Goal: Task Accomplishment & Management: Manage account settings

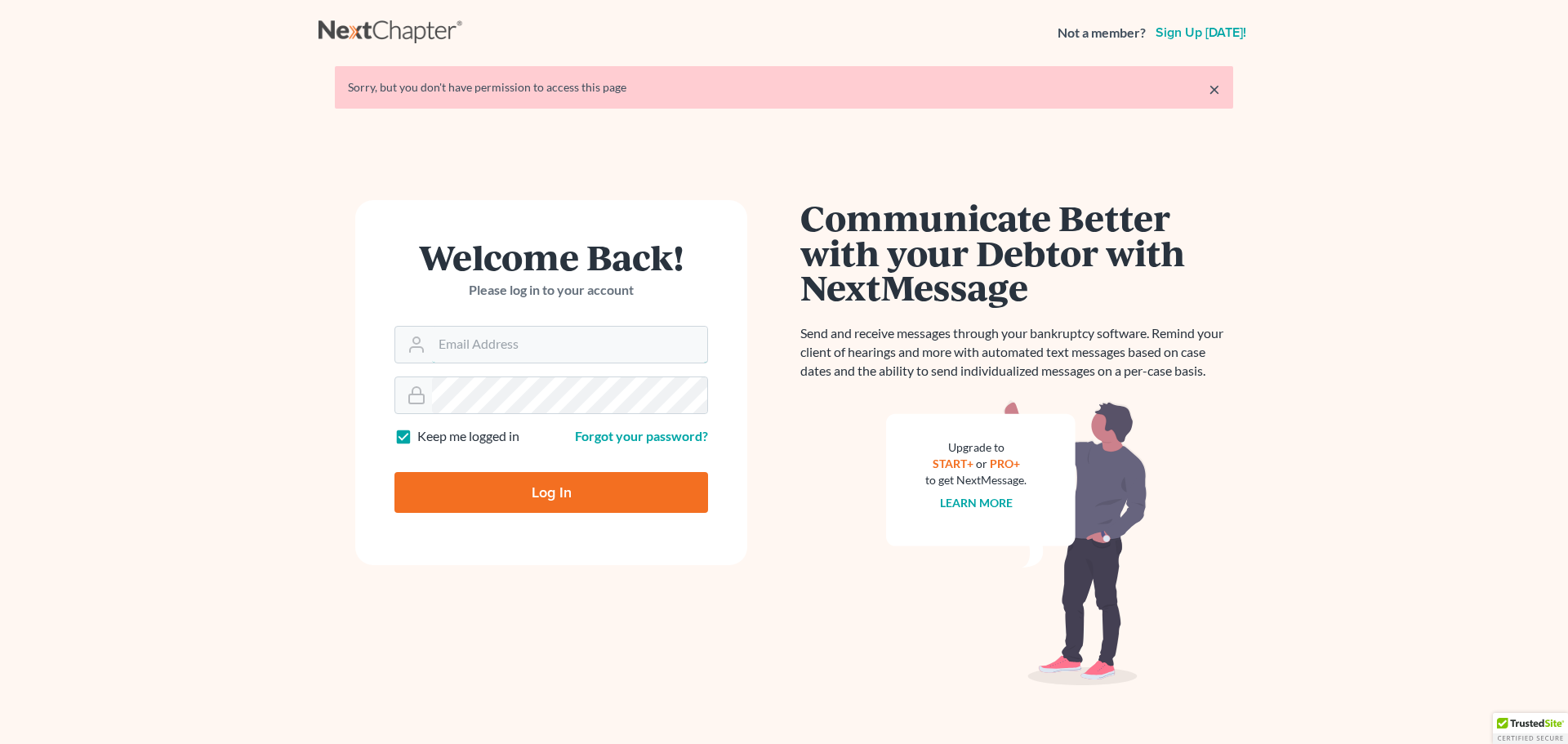
type input "[EMAIL_ADDRESS][DOMAIN_NAME]"
click at [514, 504] on input "Log In" at bounding box center [552, 493] width 314 height 41
type input "Thinking..."
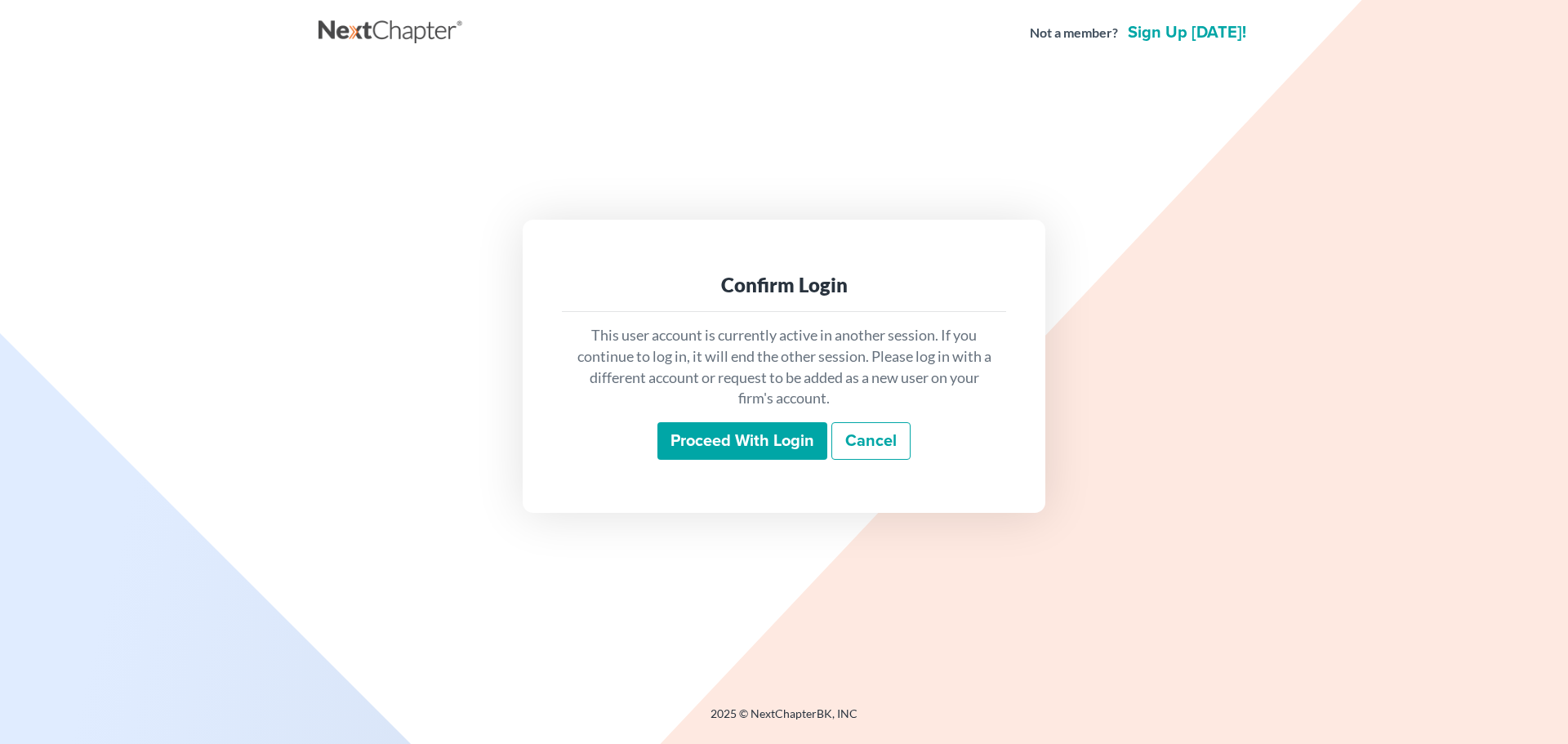
click at [787, 452] on input "Proceed with login" at bounding box center [742, 441] width 170 height 38
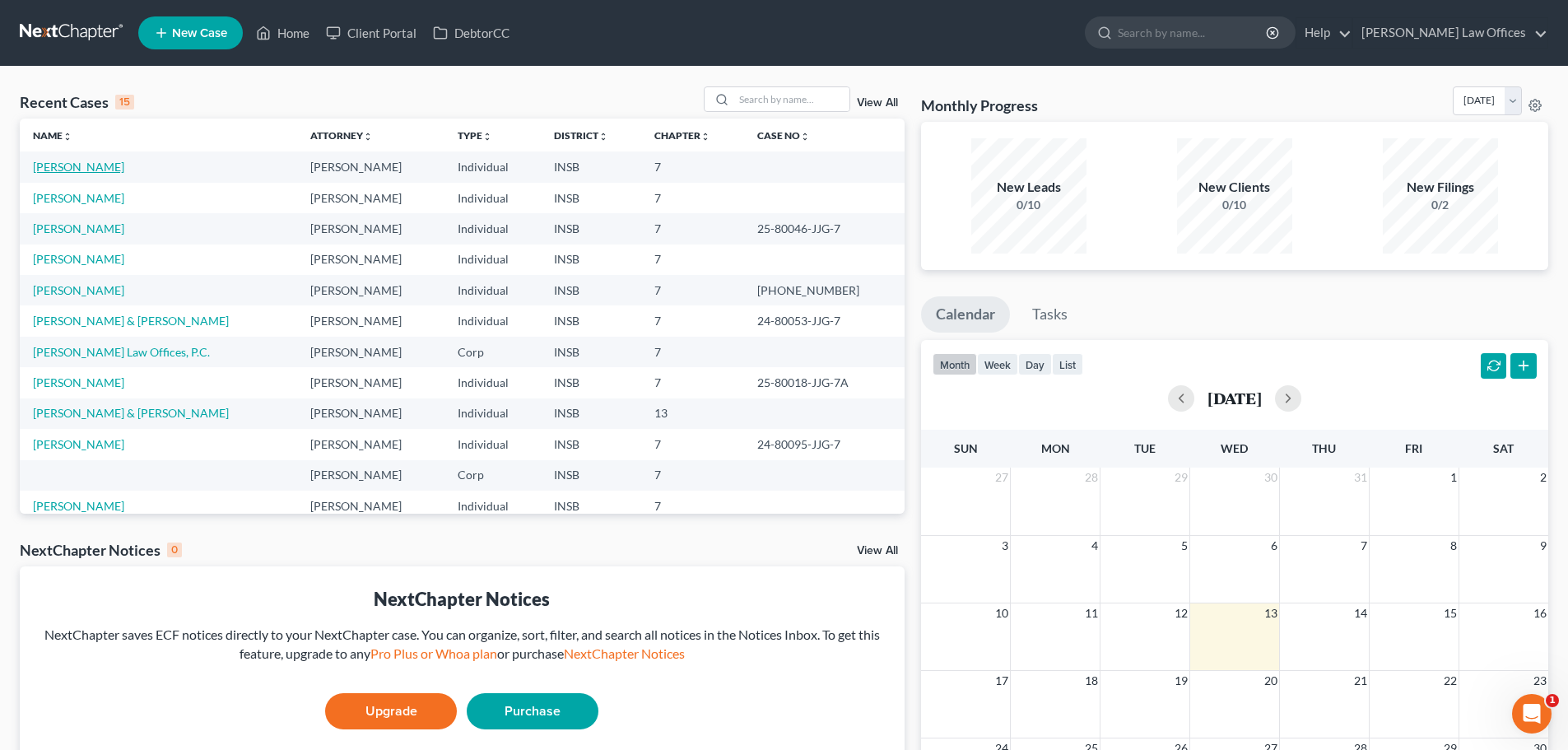
click at [93, 169] on link "[PERSON_NAME]" at bounding box center [78, 167] width 92 height 14
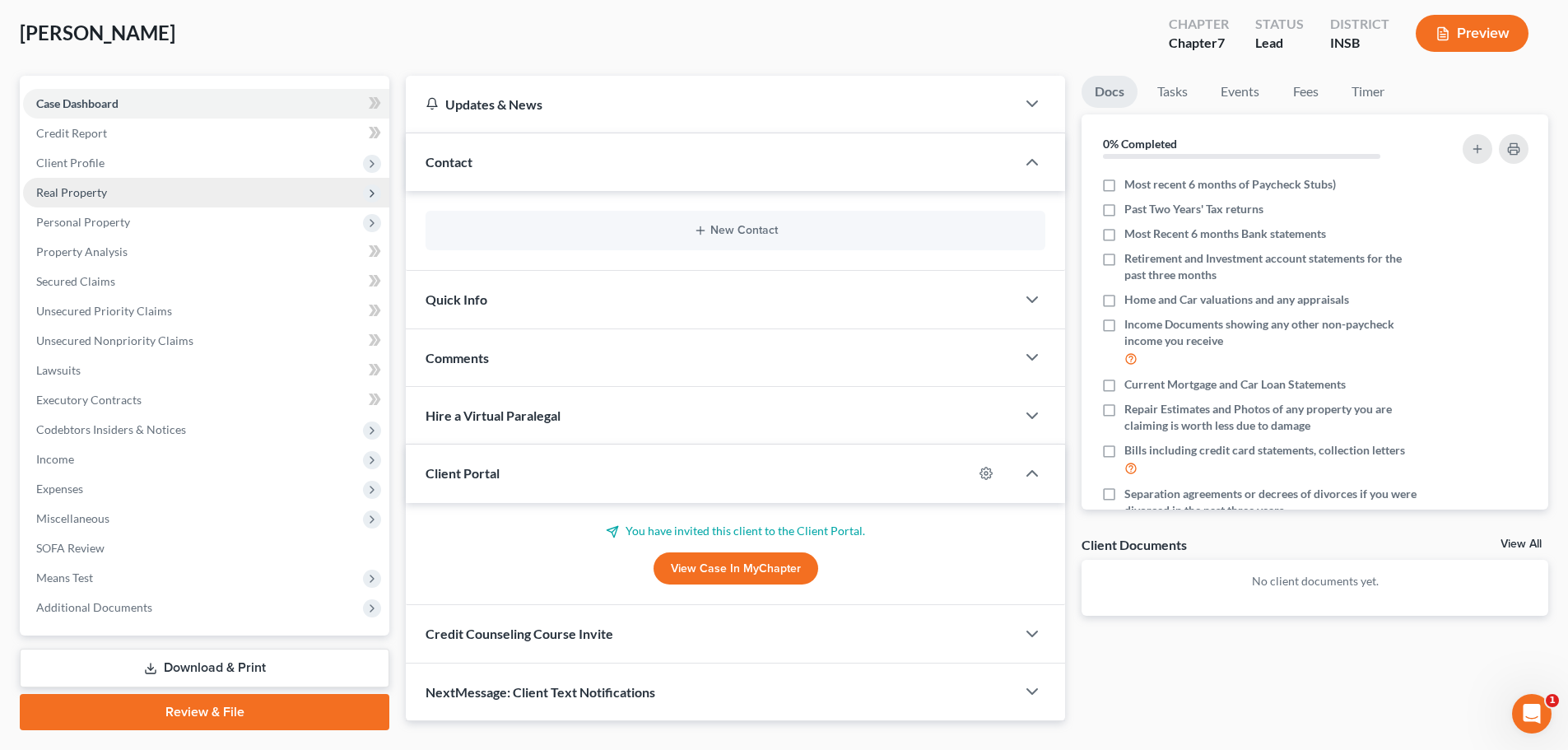
scroll to position [125, 0]
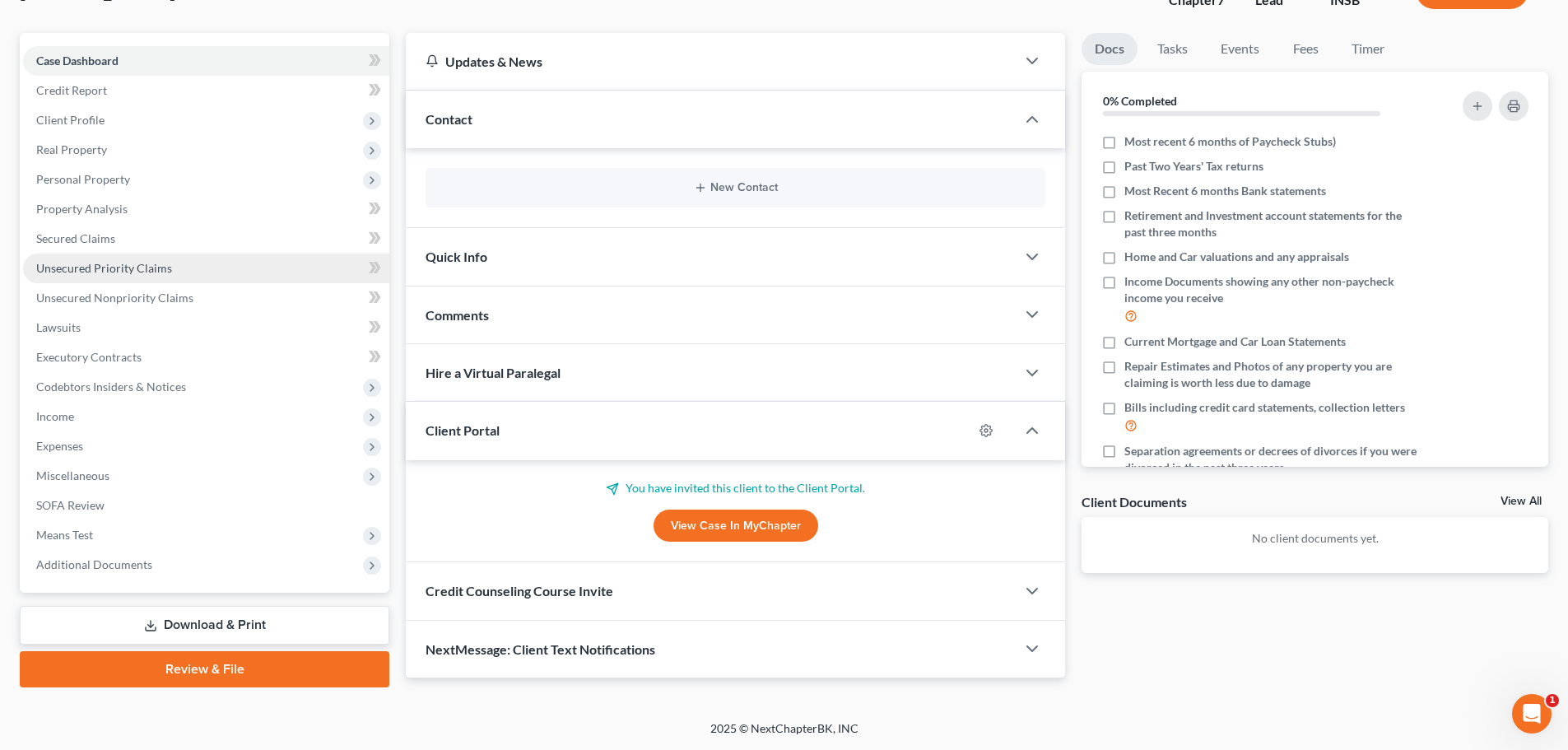
click at [164, 265] on span "Unsecured Priority Claims" at bounding box center [104, 268] width 136 height 14
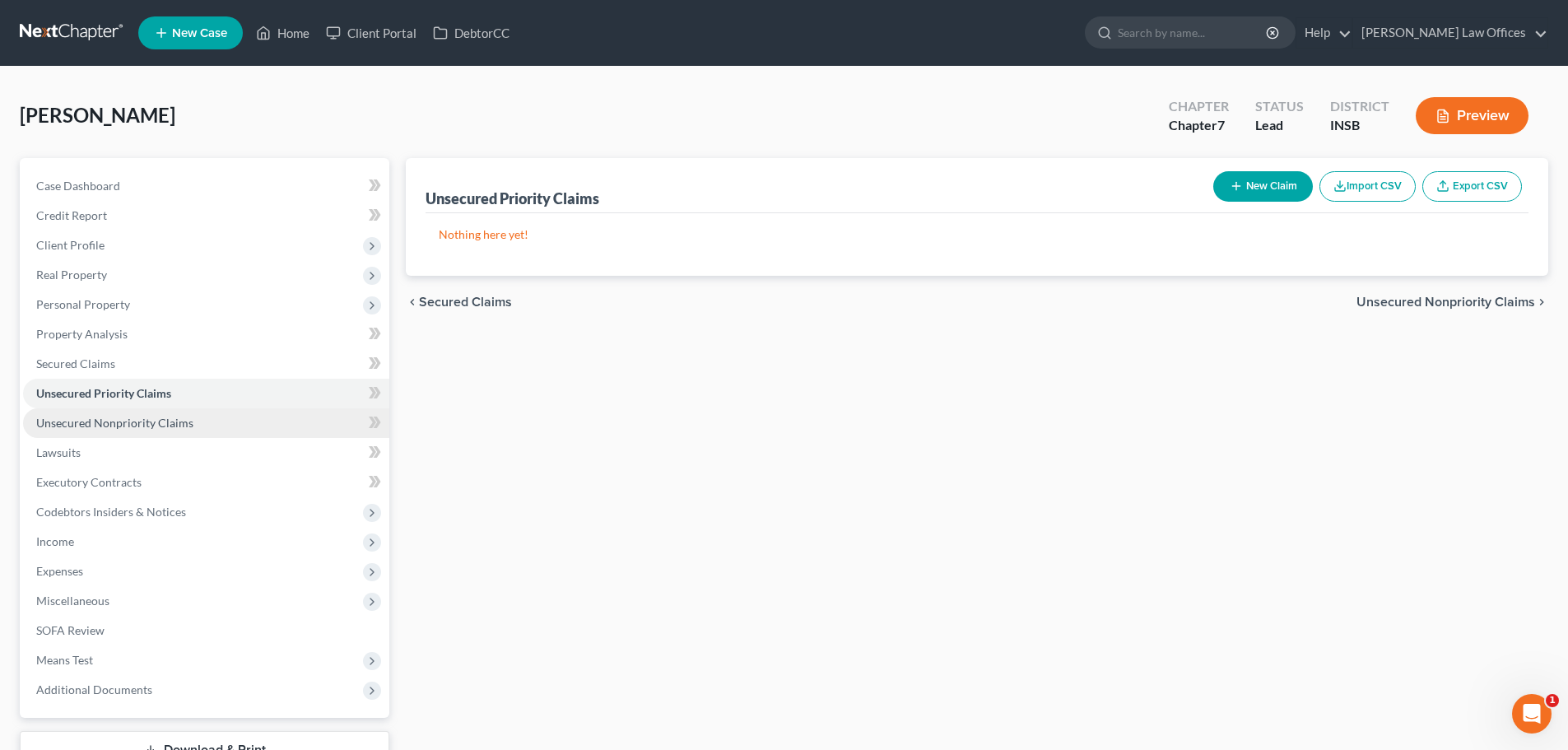
click at [134, 427] on span "Unsecured Nonpriority Claims" at bounding box center [115, 423] width 157 height 14
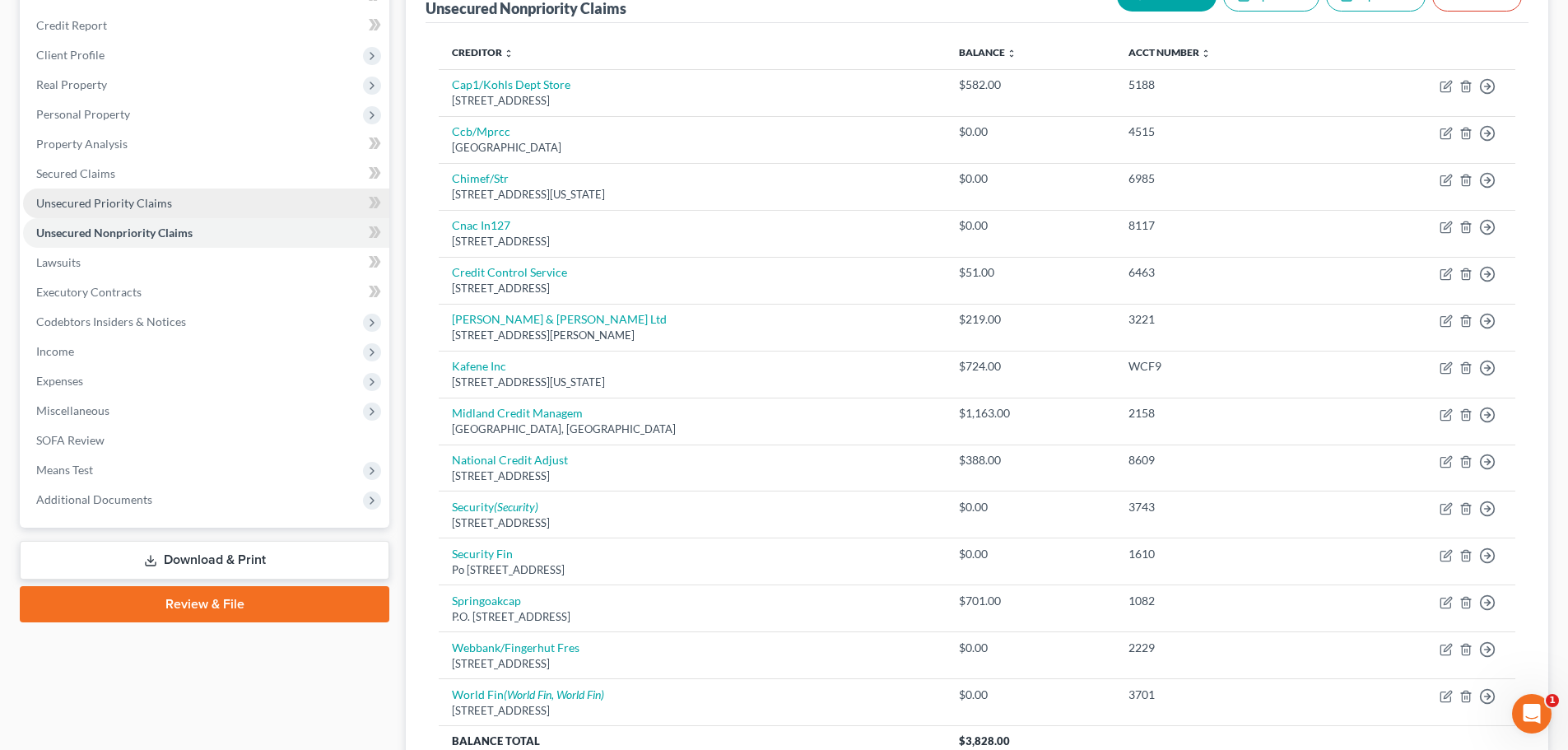
scroll to position [180, 0]
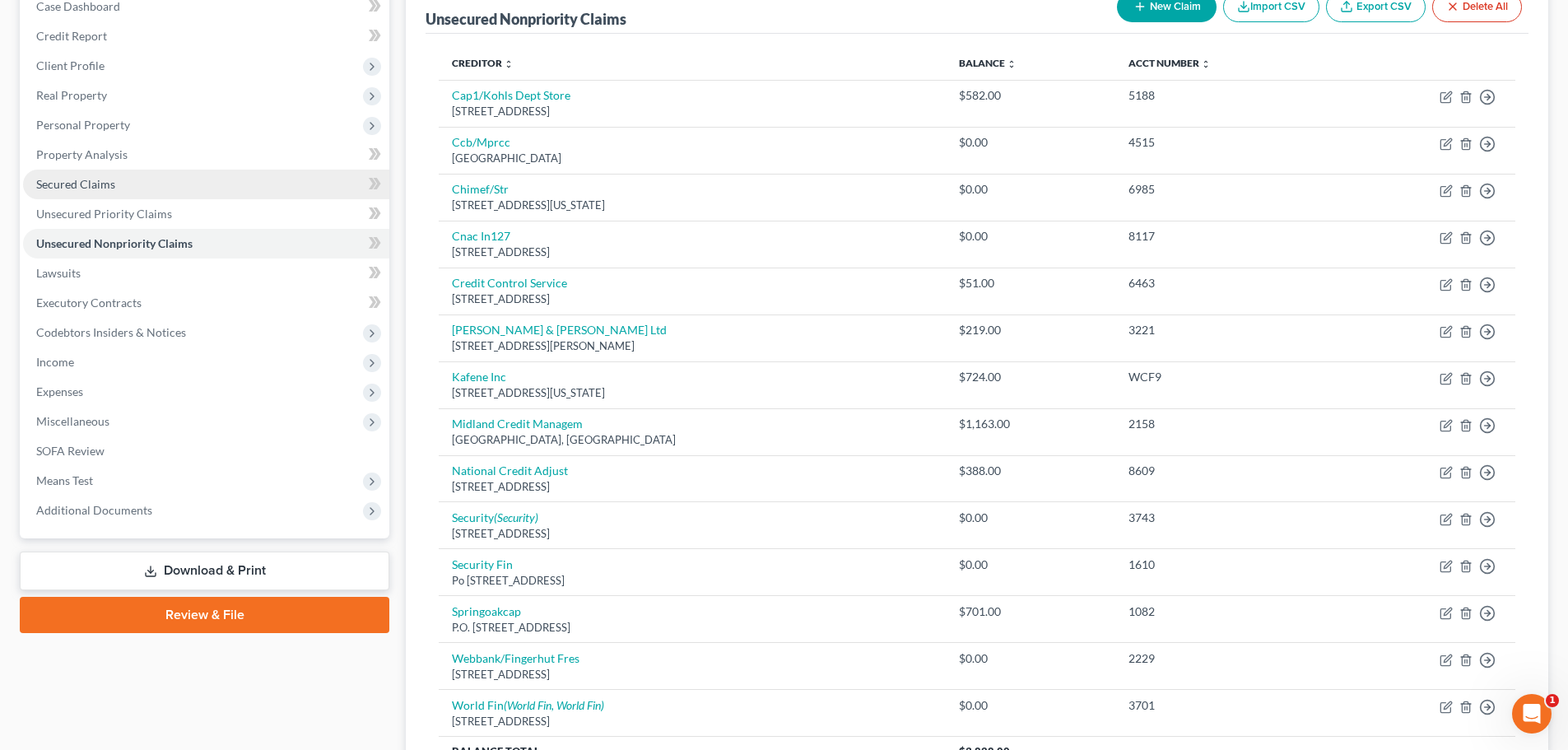
click at [91, 185] on span "Secured Claims" at bounding box center [76, 184] width 79 height 14
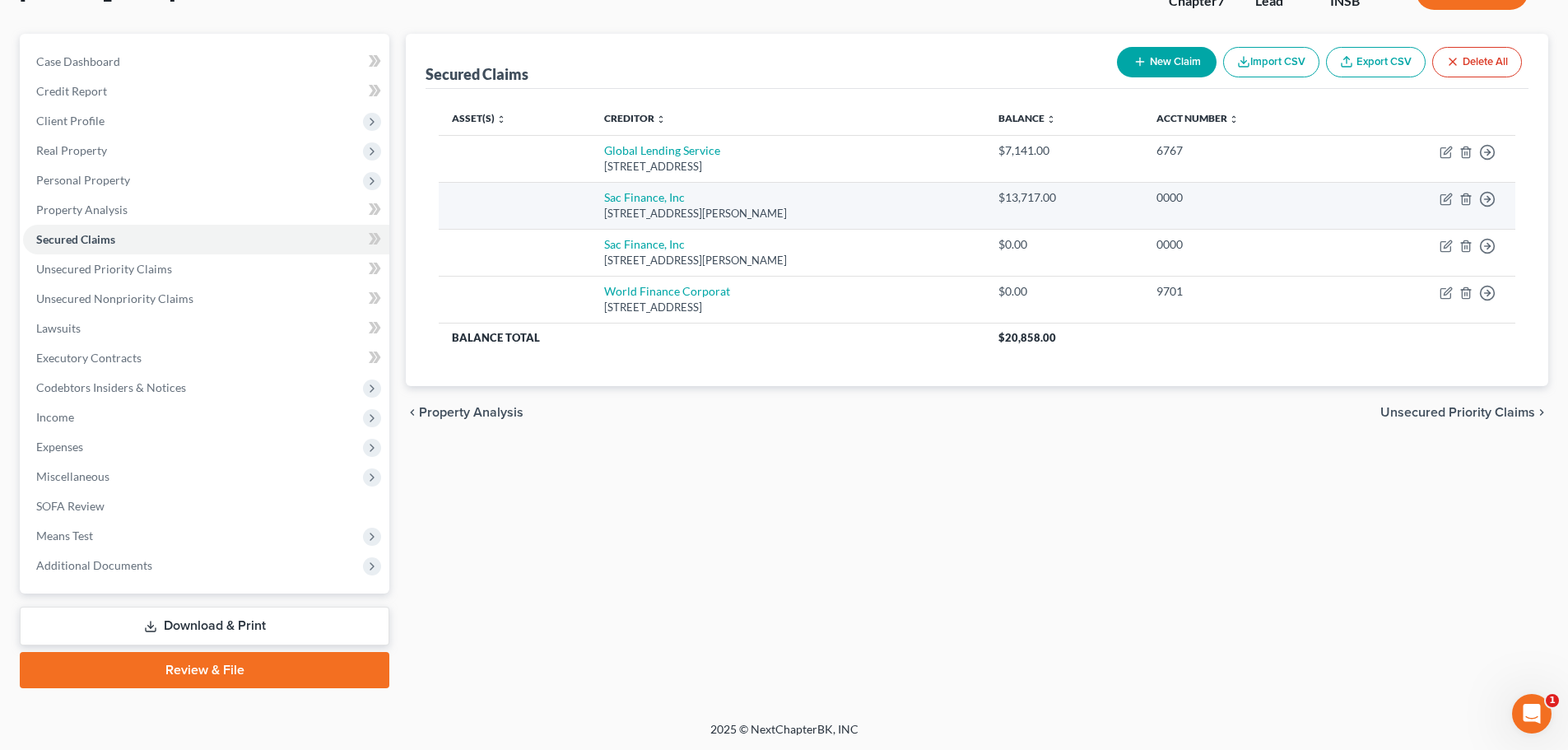
scroll to position [125, 0]
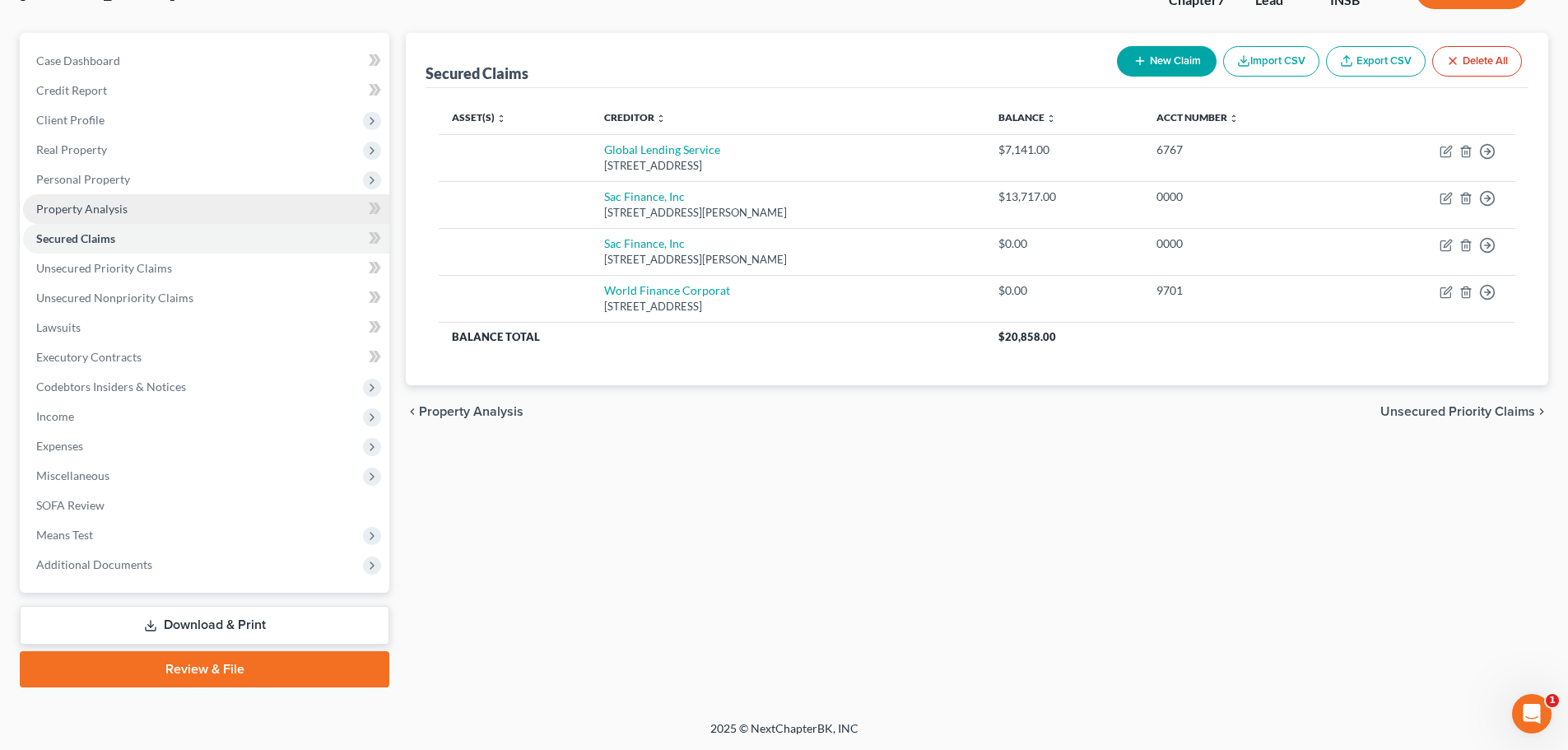
click at [111, 211] on span "Property Analysis" at bounding box center [82, 209] width 92 height 14
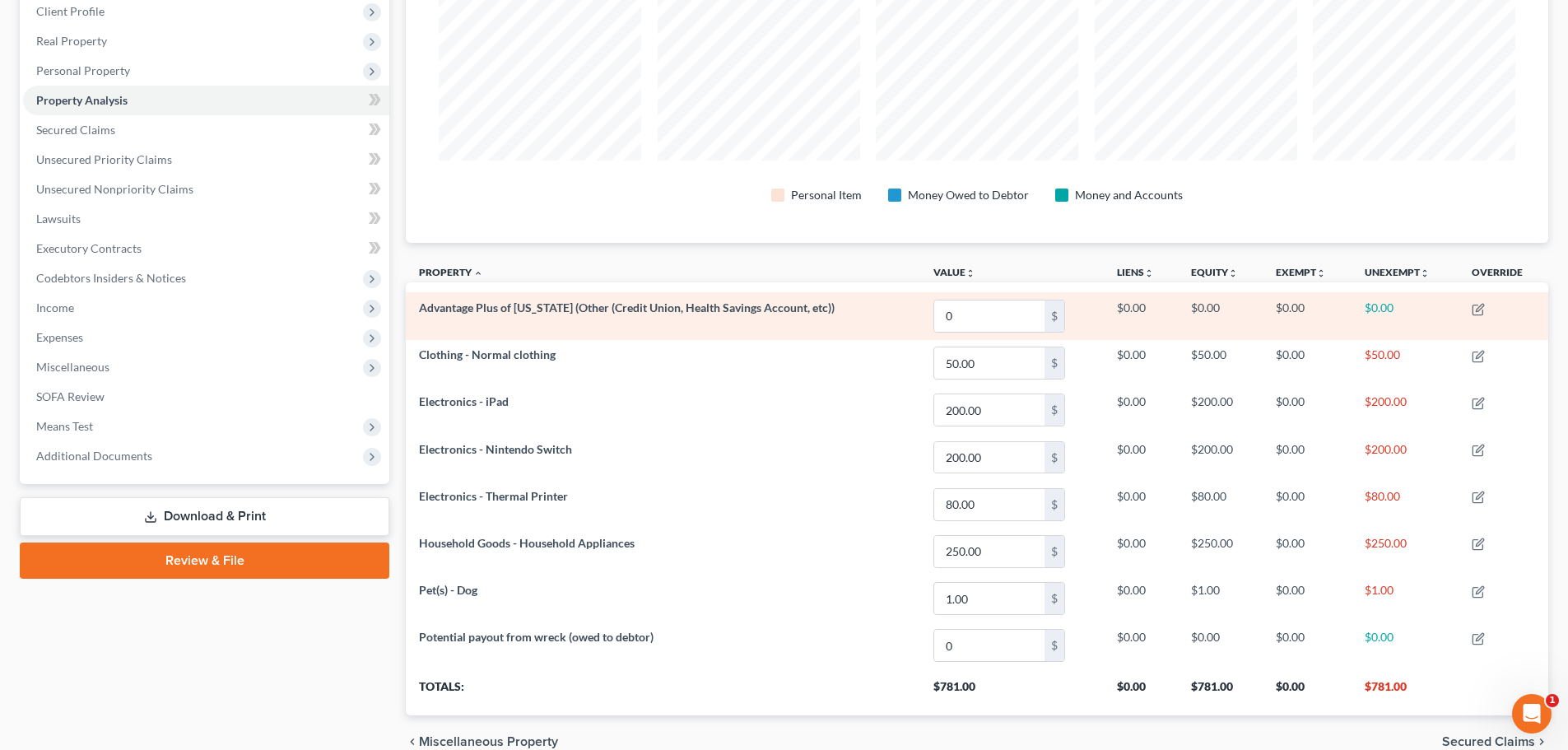
scroll to position [247, 0]
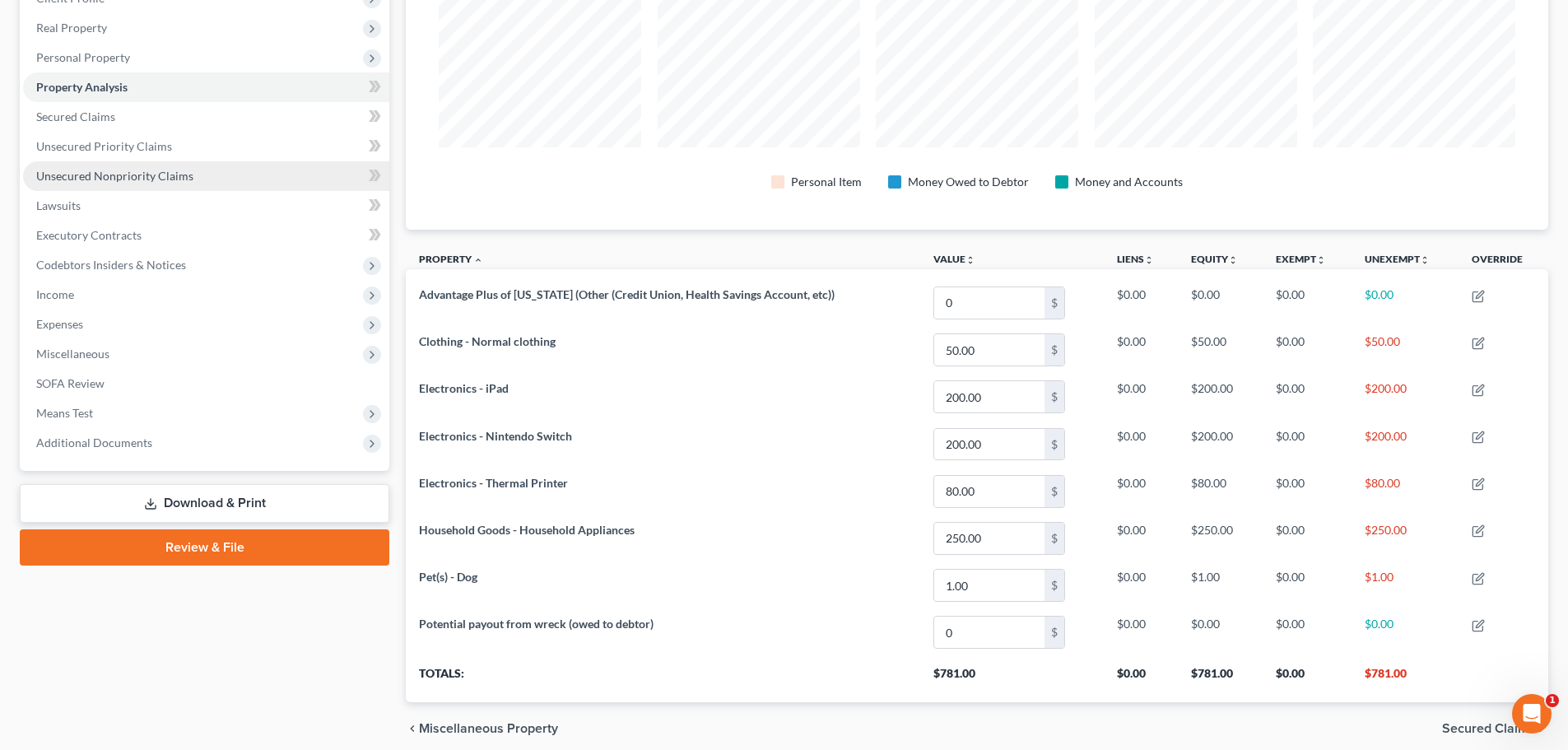
click at [133, 180] on span "Unsecured Nonpriority Claims" at bounding box center [115, 176] width 157 height 14
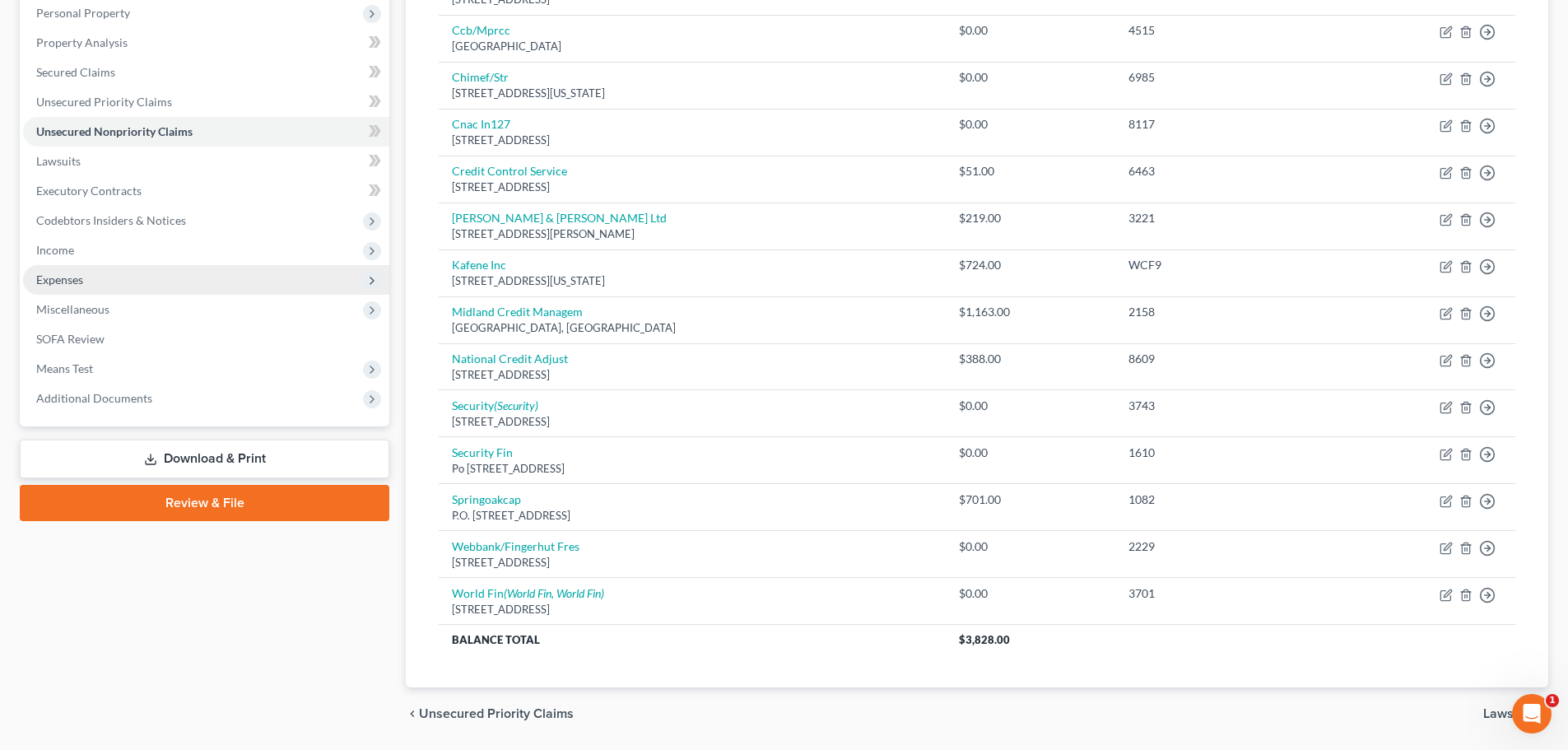
scroll to position [262, 0]
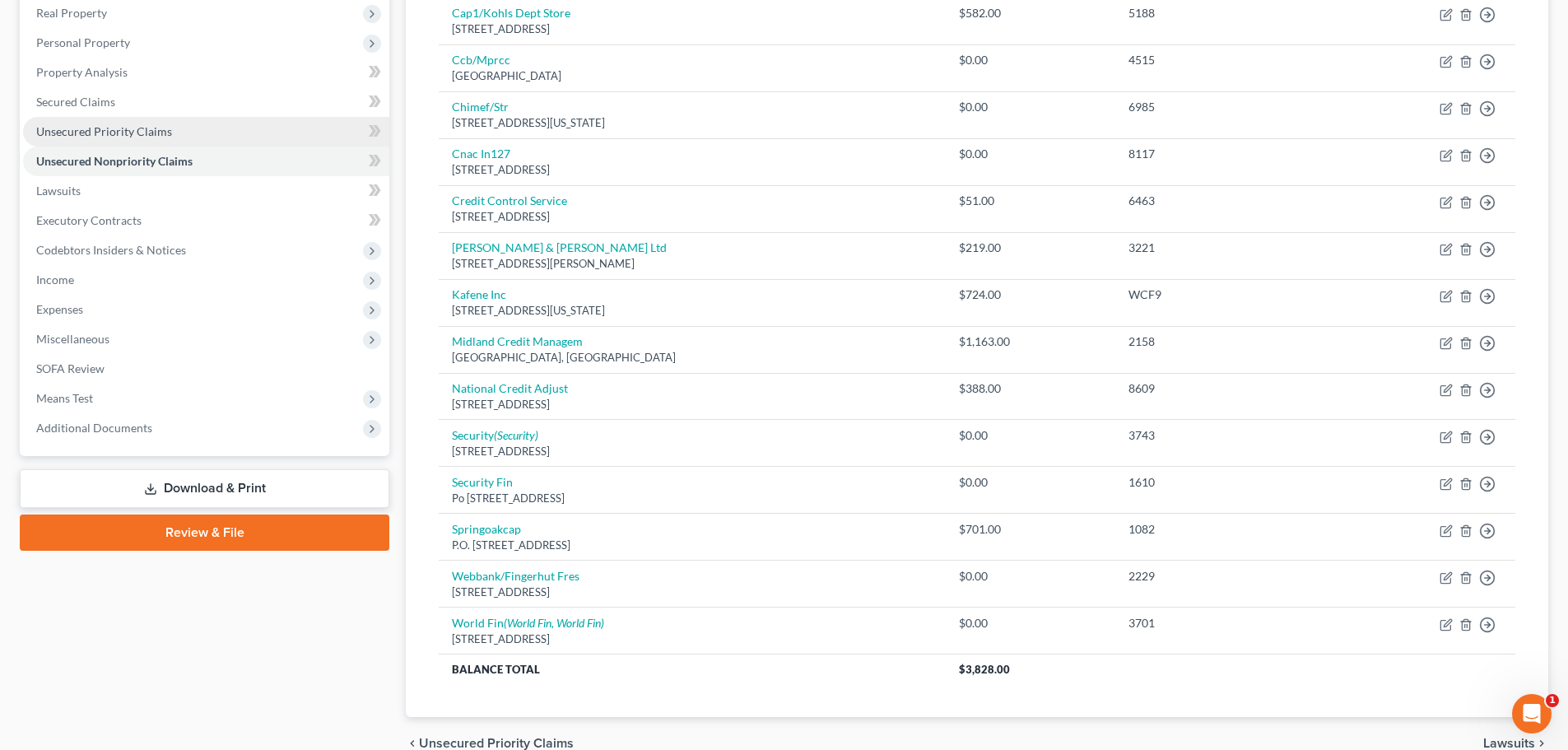
click at [150, 126] on span "Unsecured Priority Claims" at bounding box center [104, 132] width 136 height 14
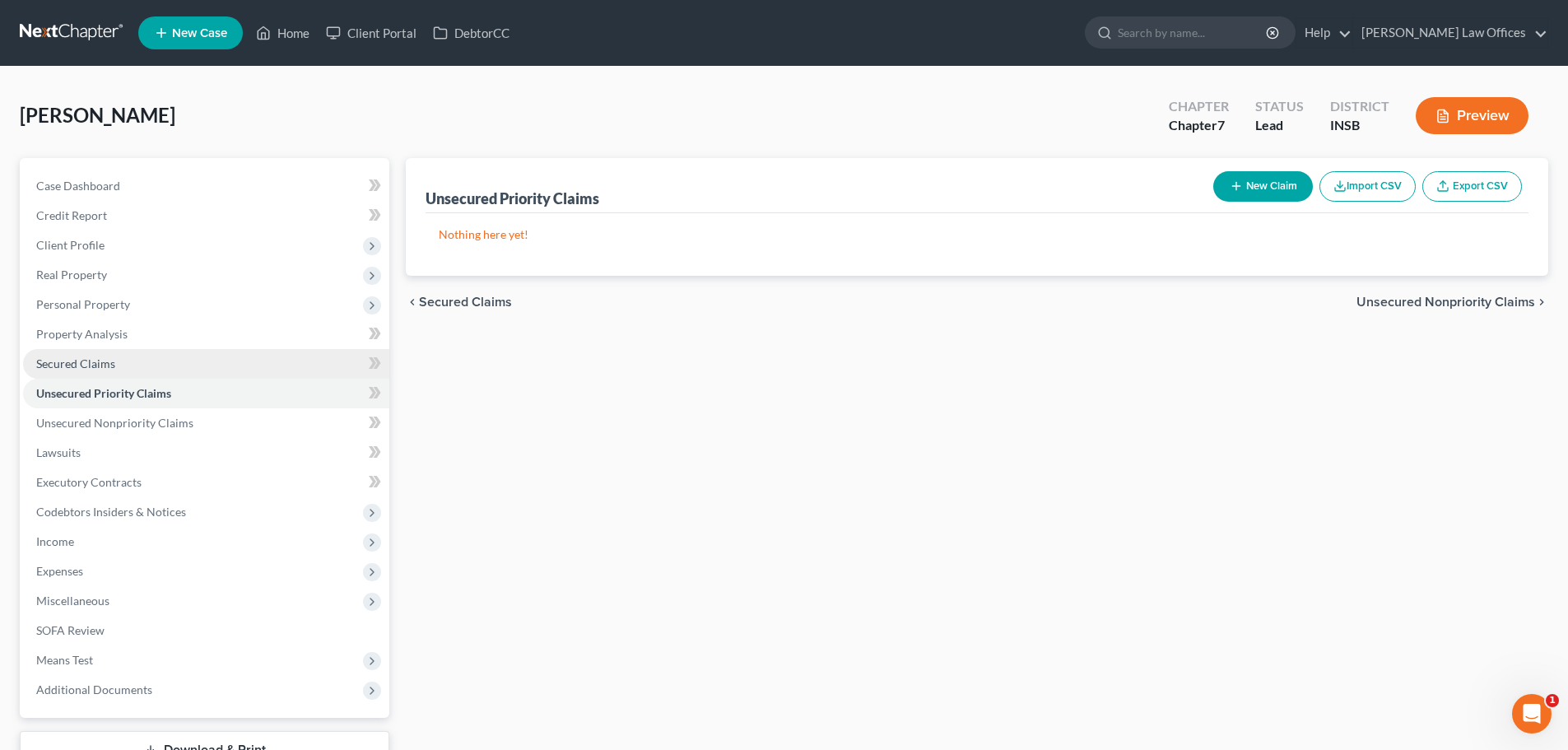
click at [115, 360] on link "Secured Claims" at bounding box center [206, 363] width 366 height 29
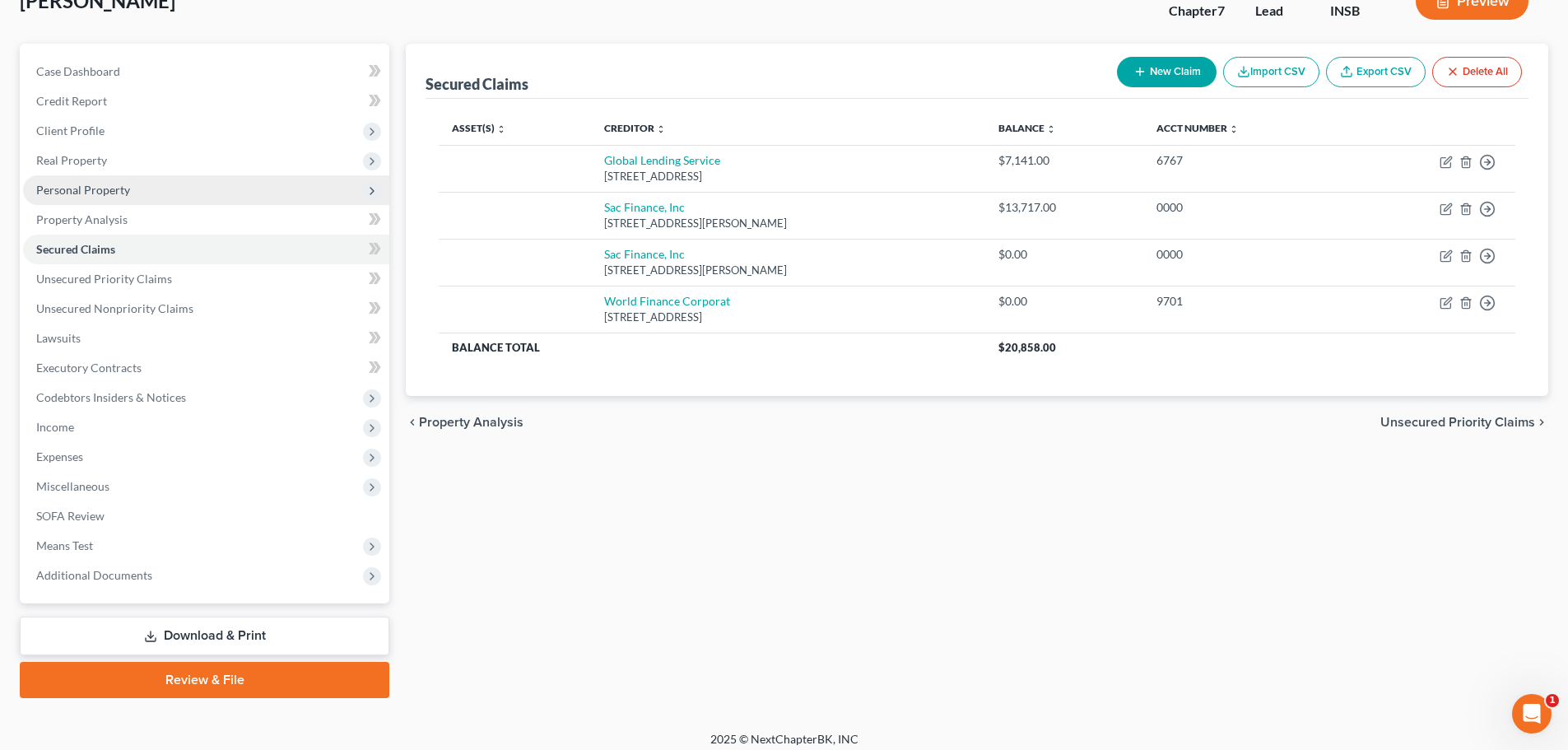
scroll to position [125, 0]
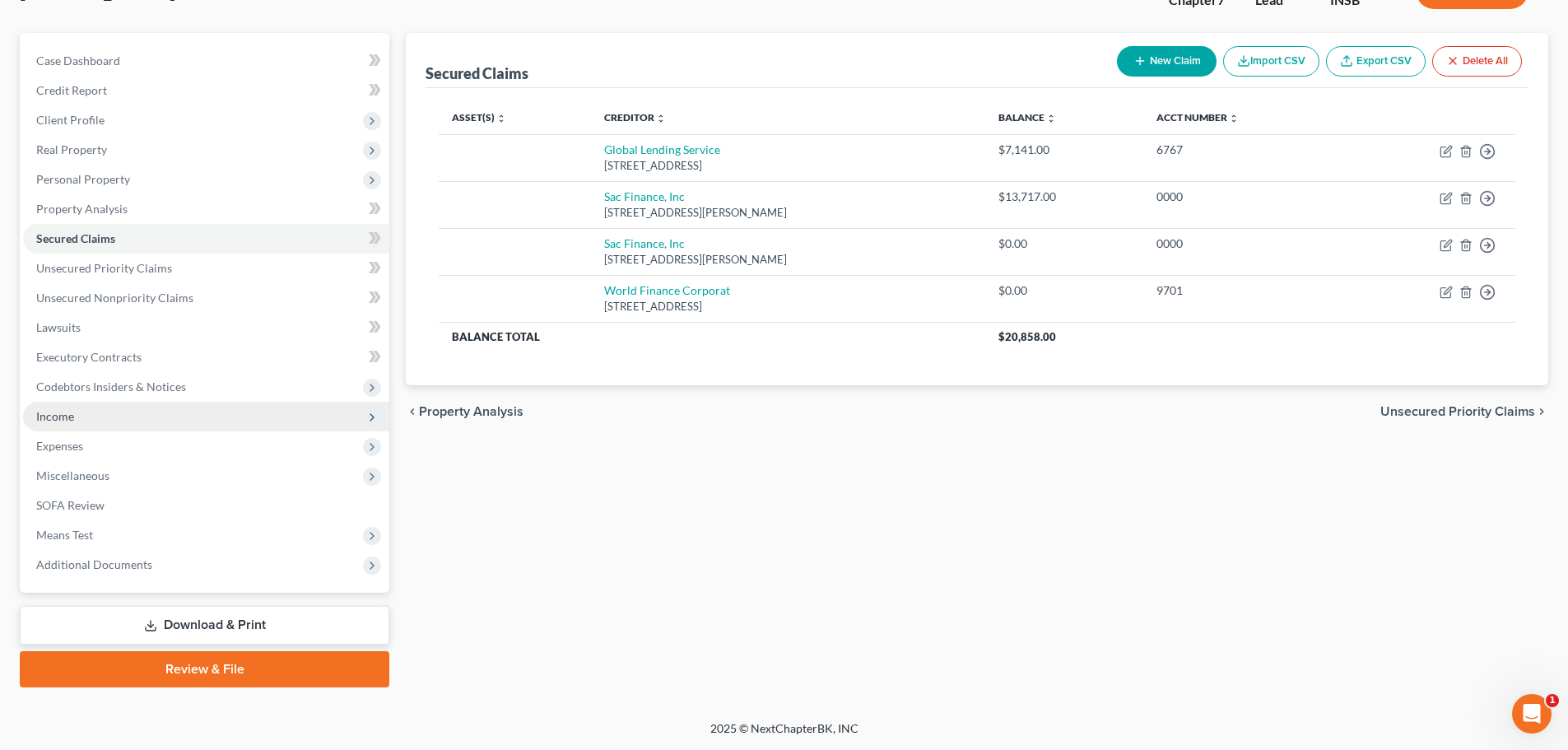
click at [169, 417] on span "Income" at bounding box center [206, 416] width 366 height 29
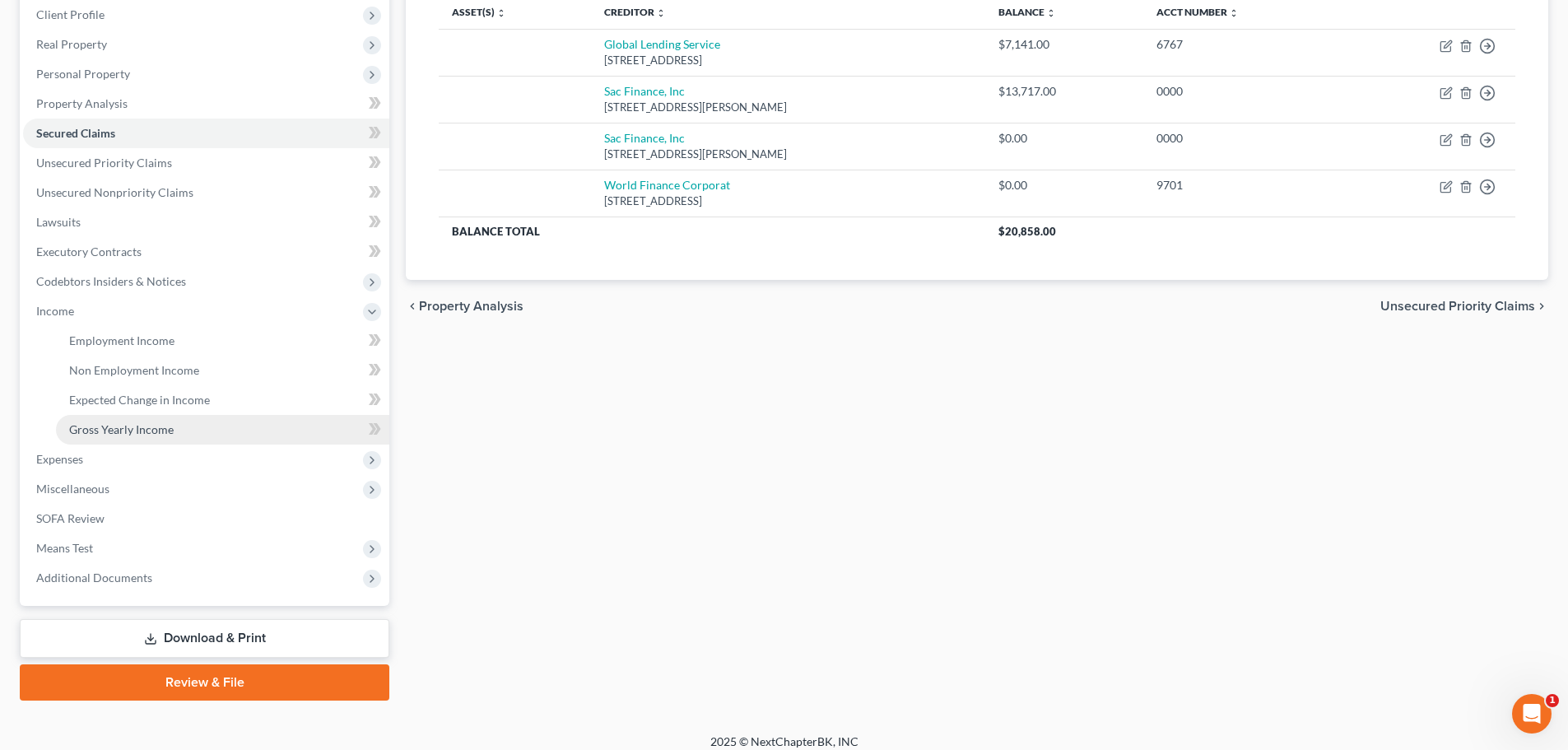
scroll to position [243, 0]
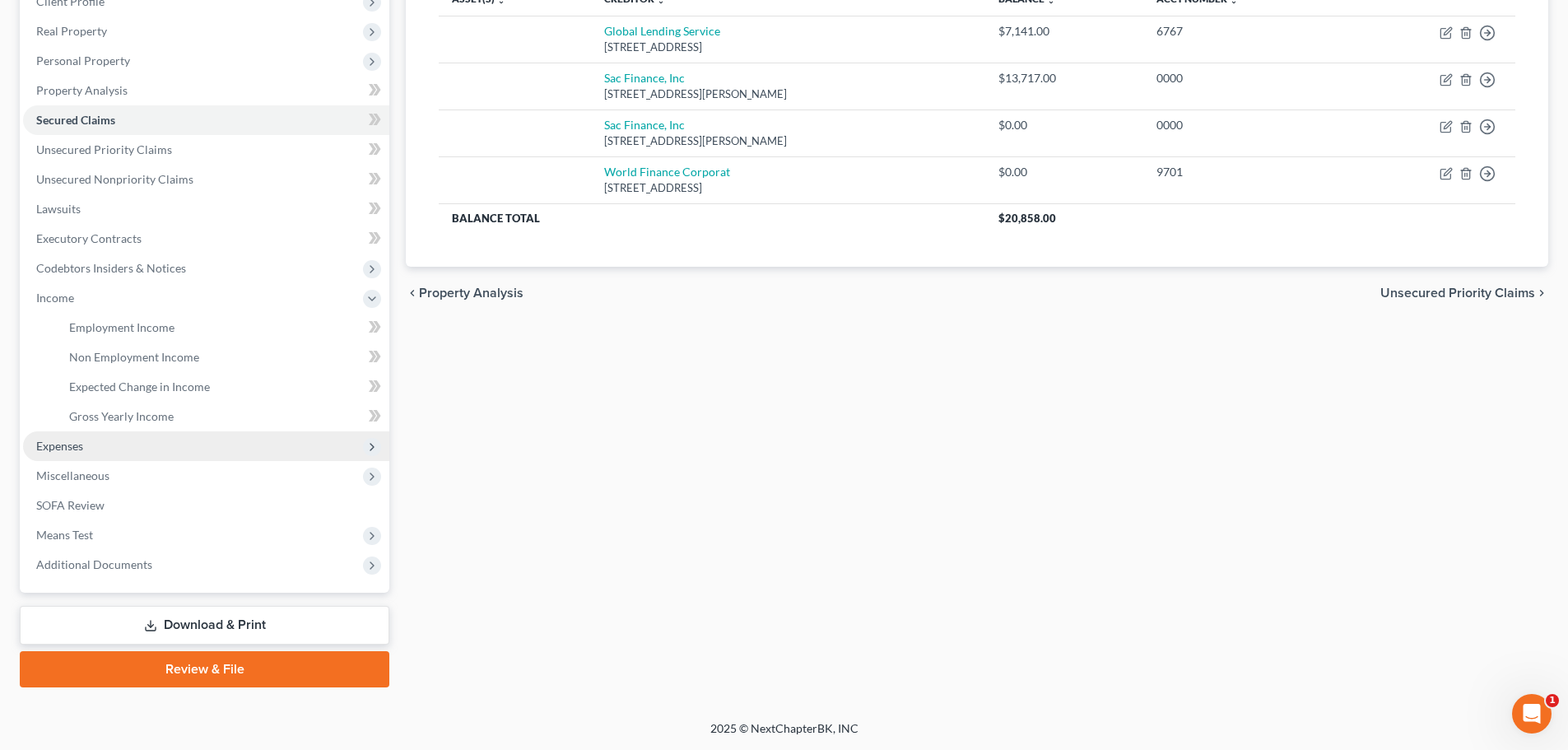
click at [118, 448] on span "Expenses" at bounding box center [206, 446] width 366 height 29
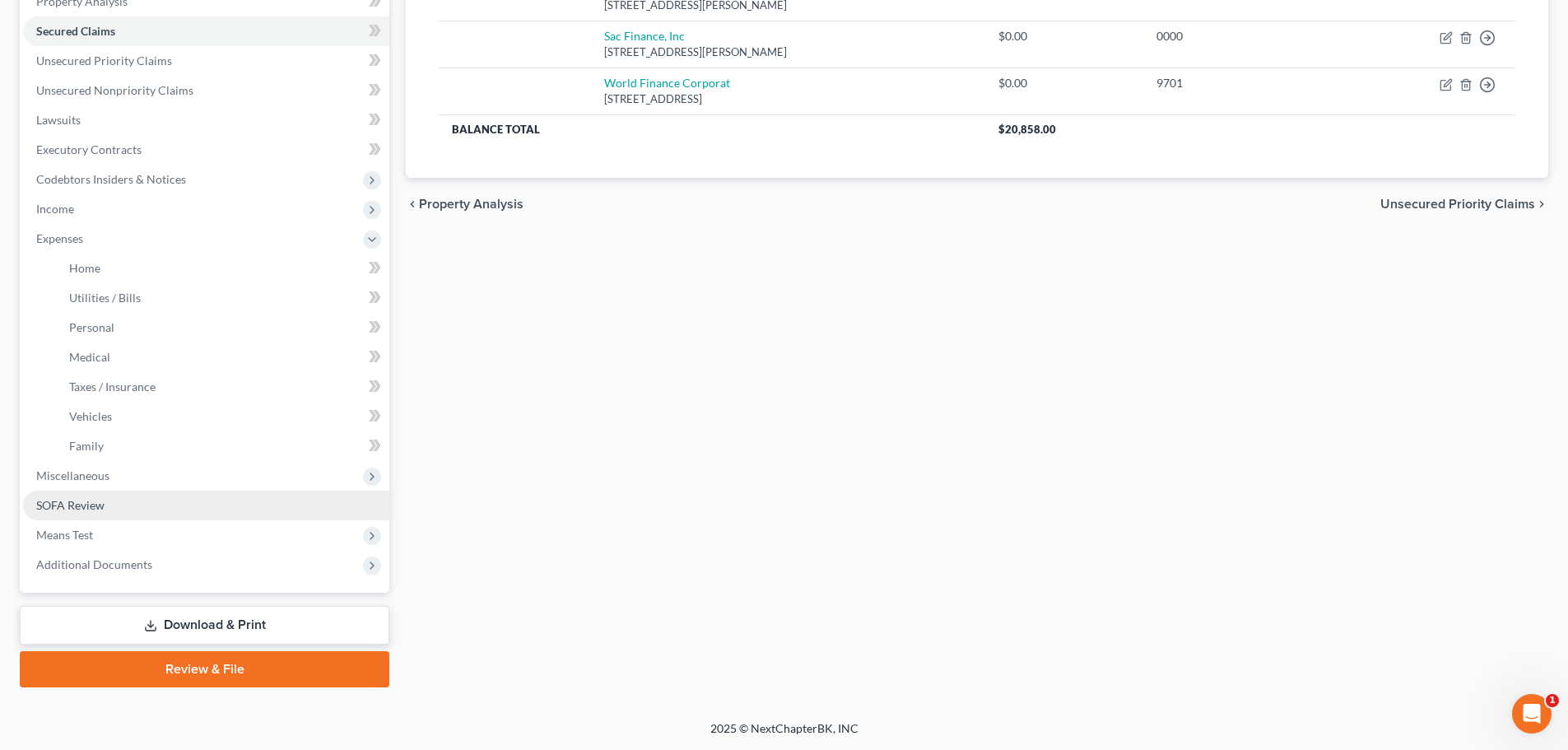
click at [126, 491] on link "SOFA Review" at bounding box center [206, 505] width 366 height 29
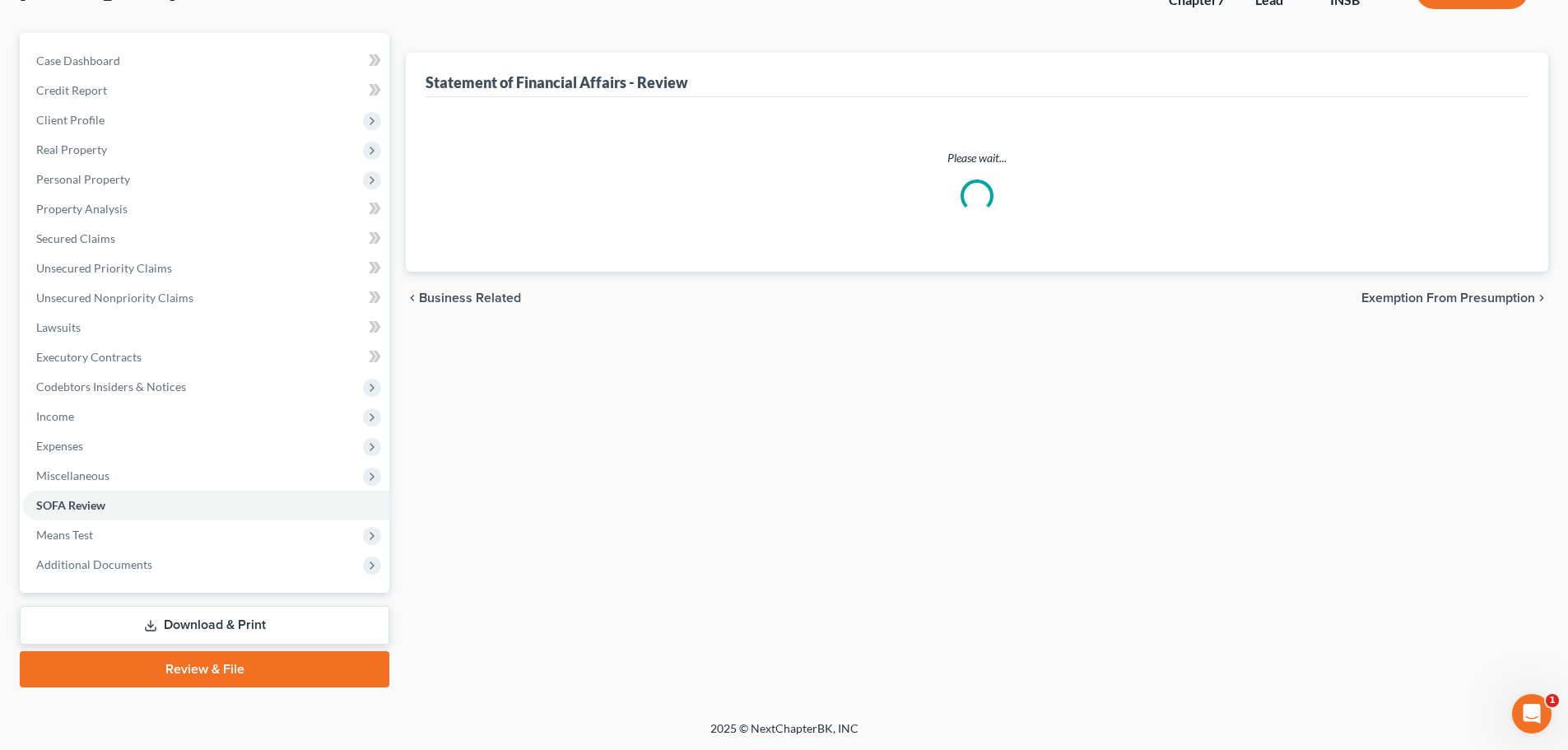
scroll to position [28, 0]
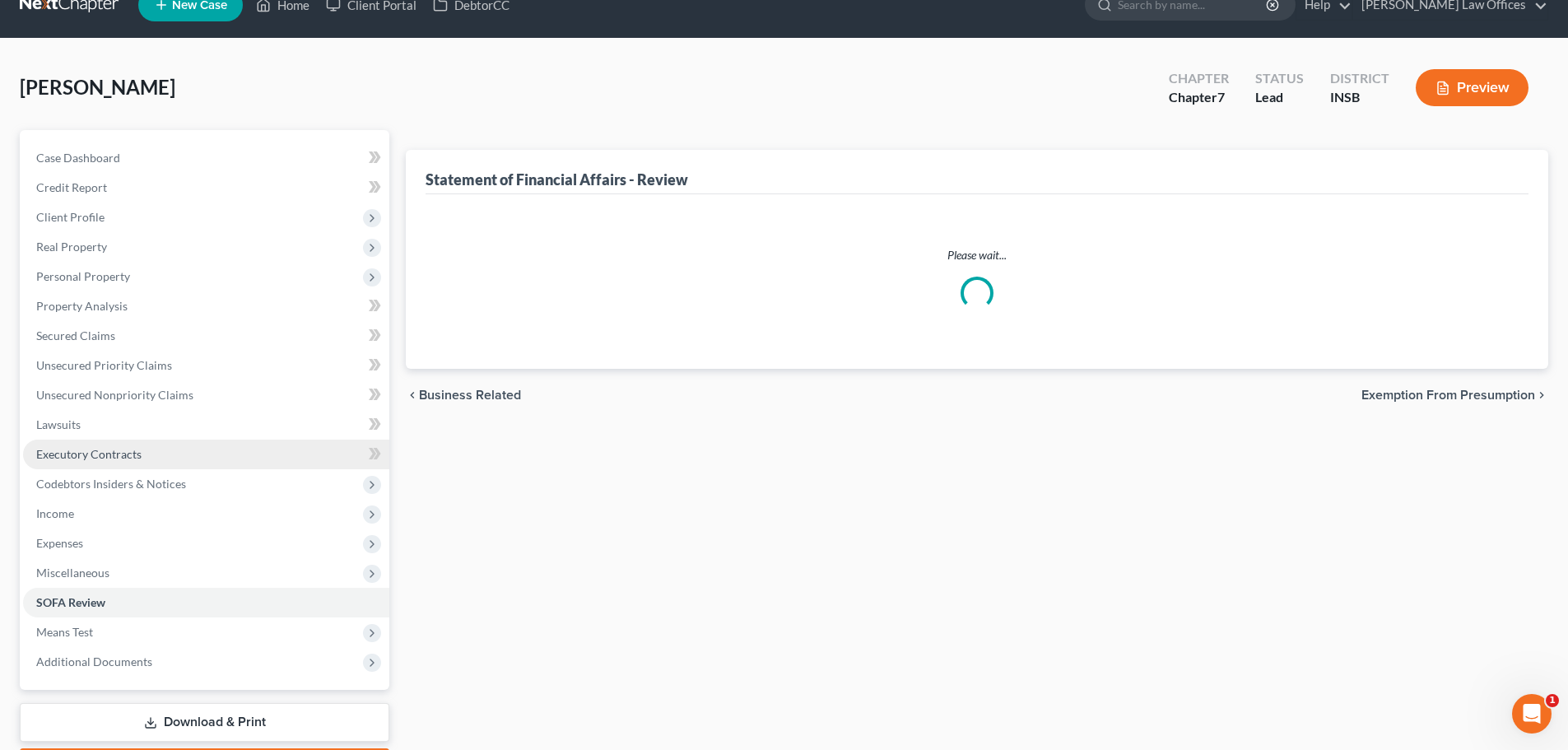
click at [117, 482] on ul "Case Dashboard Payments Invoices Payments Payments Credit Report Client Profile" at bounding box center [206, 410] width 366 height 533
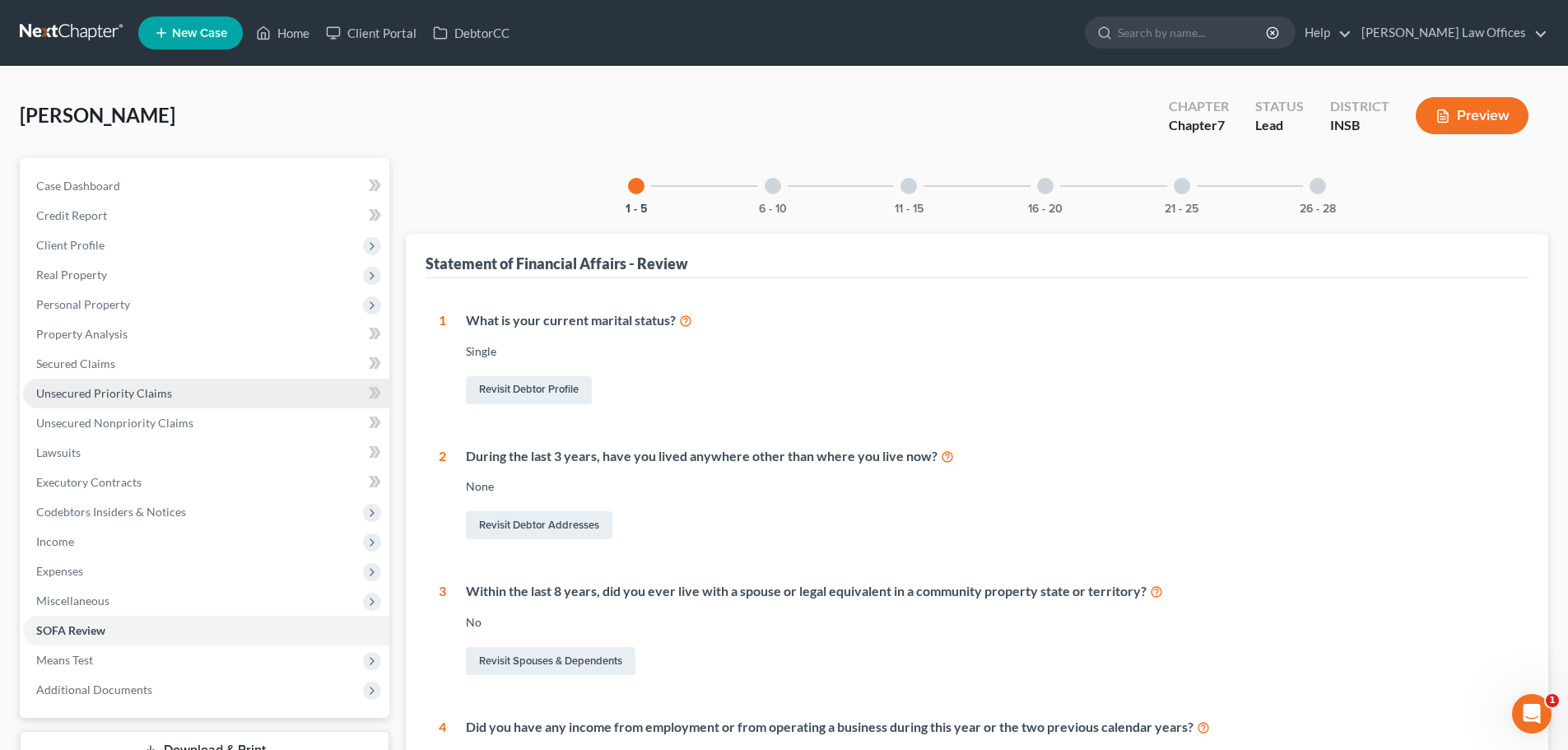
click at [167, 392] on span "Unsecured Priority Claims" at bounding box center [104, 394] width 136 height 14
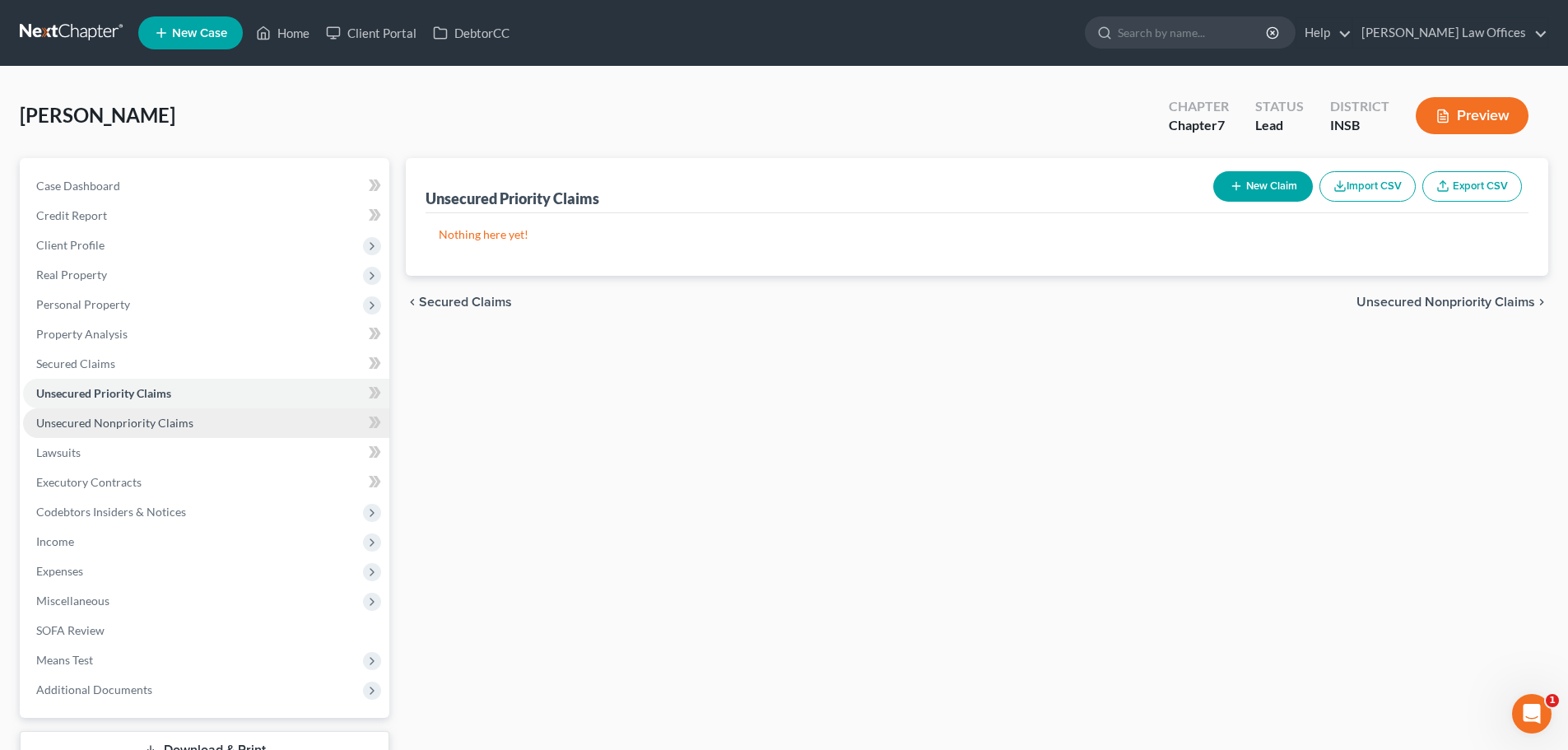
click at [164, 426] on span "Unsecured Nonpriority Claims" at bounding box center [115, 423] width 157 height 14
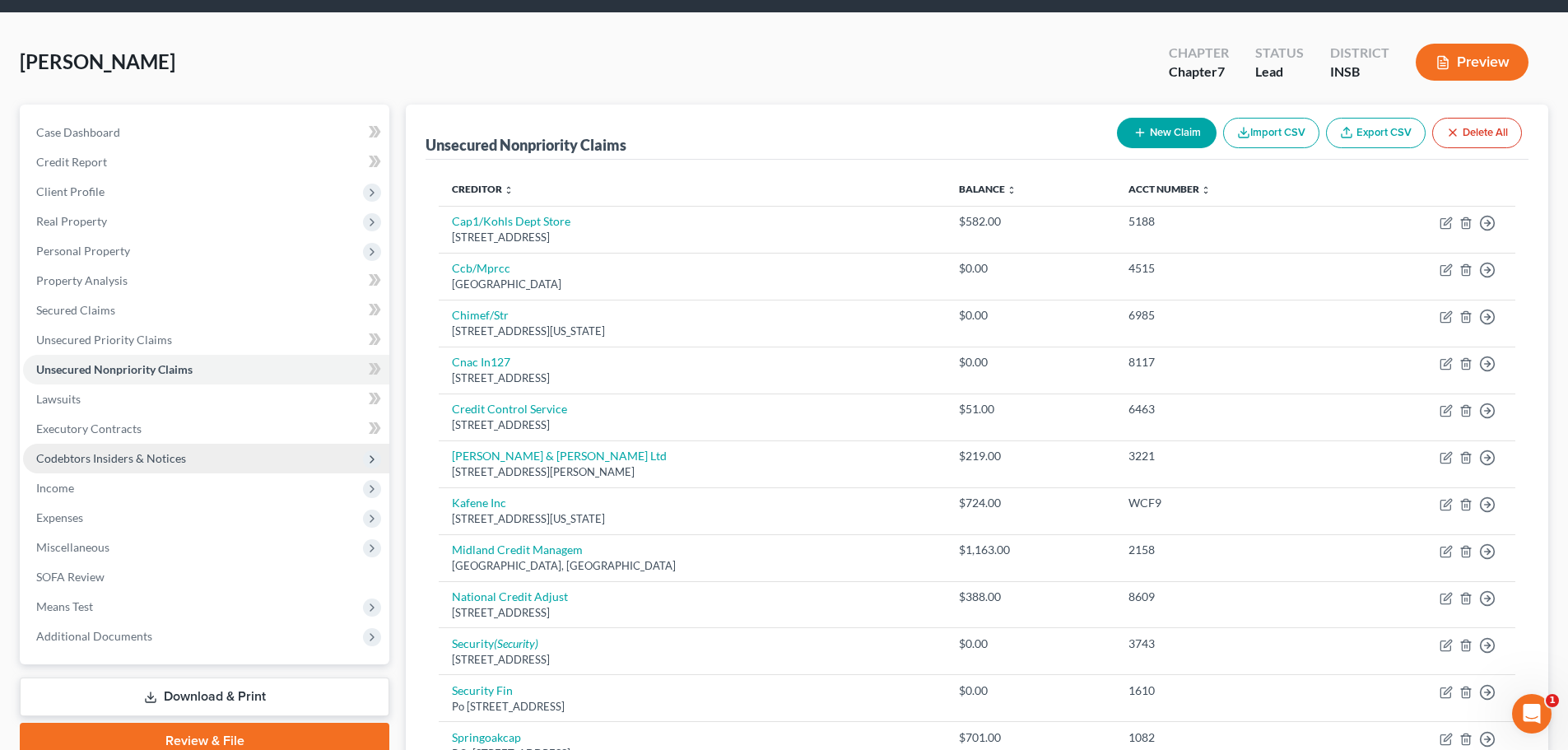
scroll to position [83, 0]
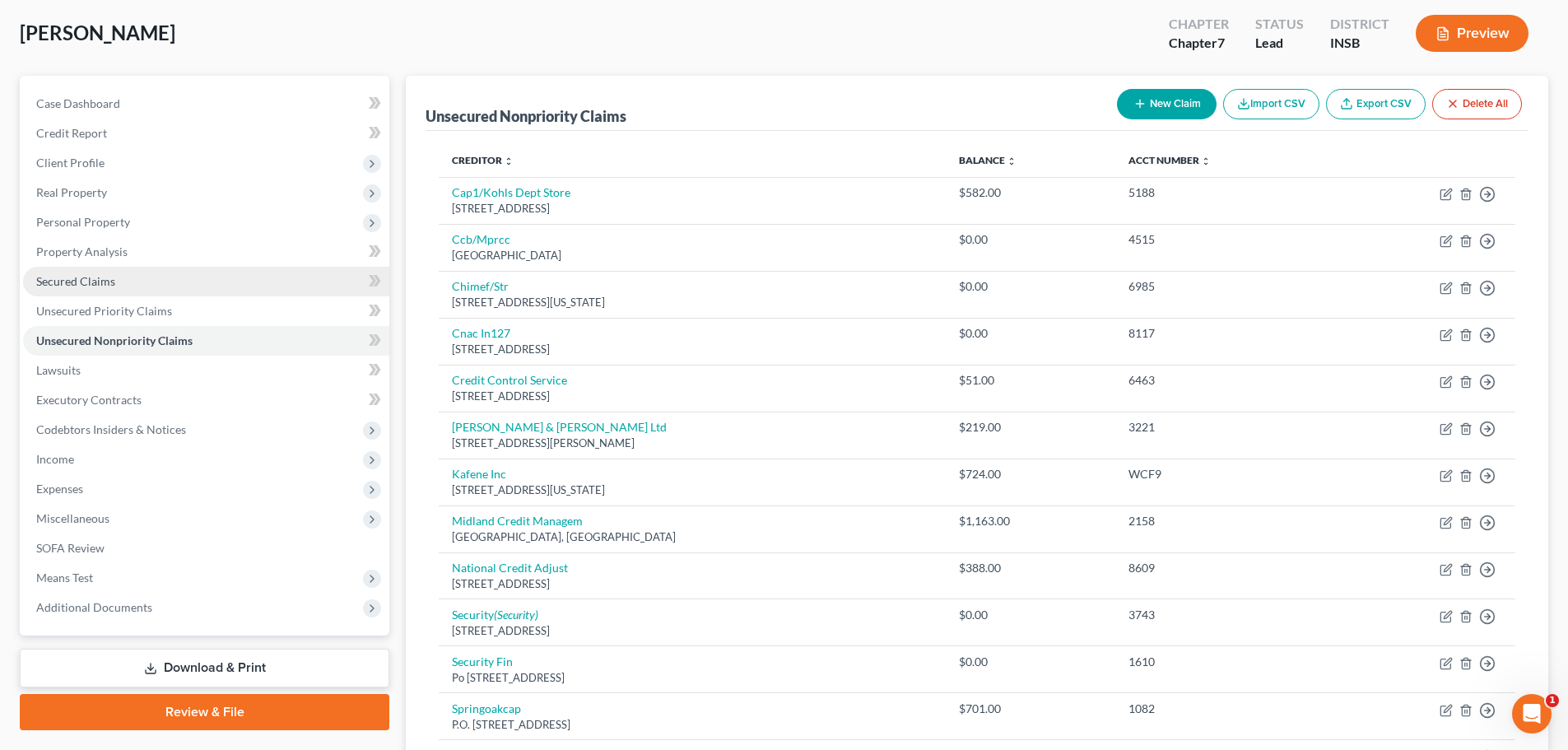
click at [107, 287] on span "Secured Claims" at bounding box center [76, 282] width 79 height 14
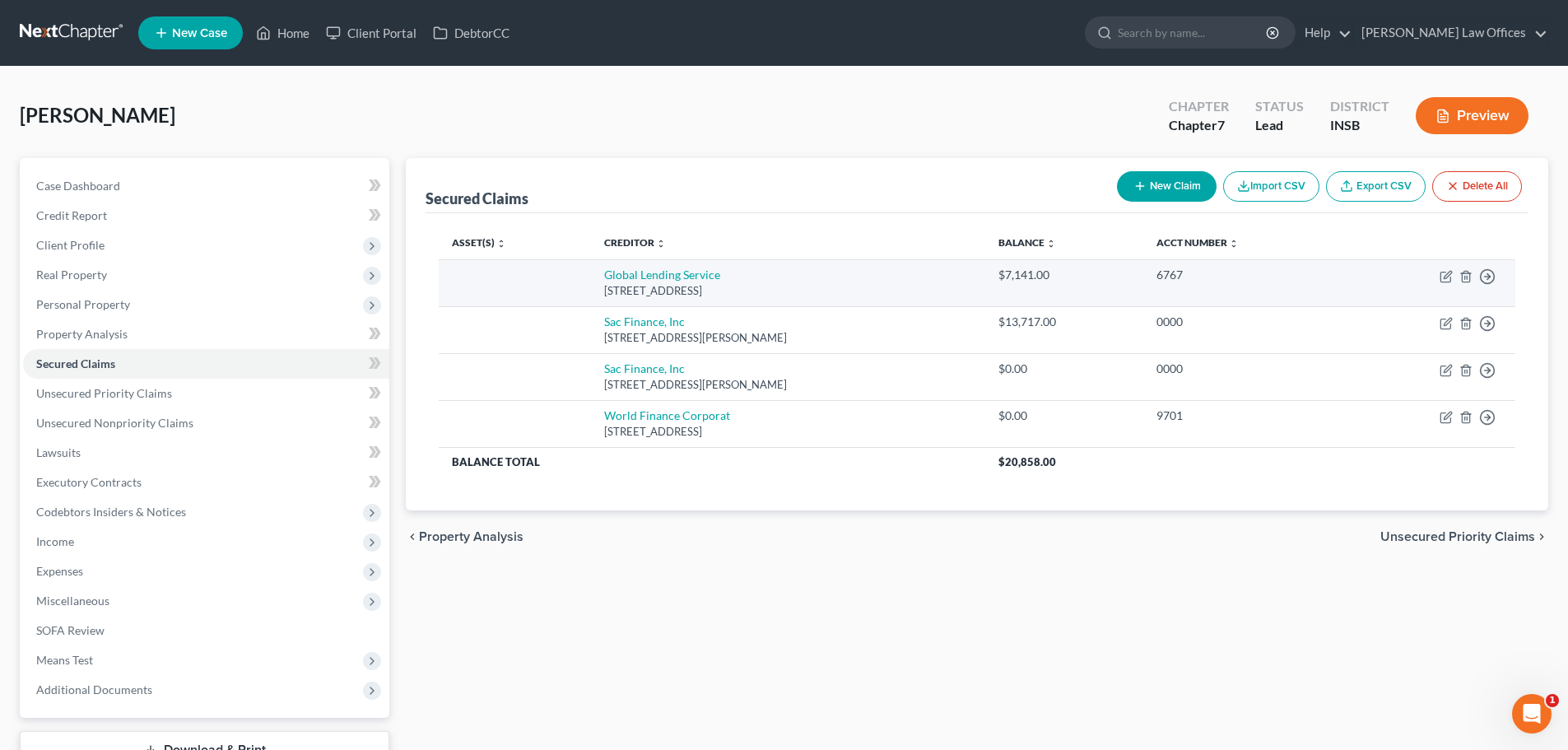
click at [1194, 272] on div "6767" at bounding box center [1246, 275] width 179 height 17
click at [1193, 279] on div "6767" at bounding box center [1246, 275] width 179 height 17
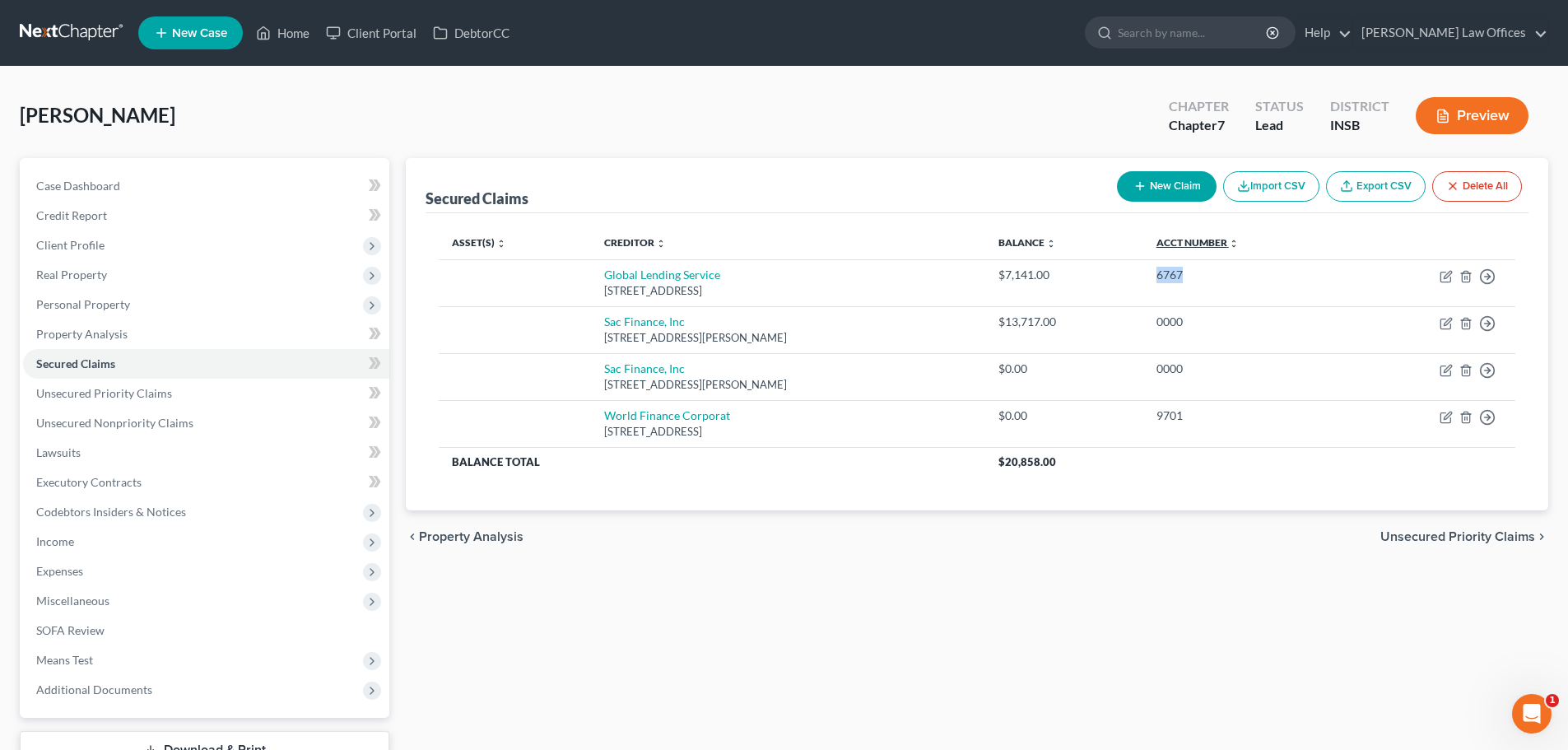
click at [1212, 244] on link "Acct Number expand_more expand_less unfold_more" at bounding box center [1198, 243] width 83 height 12
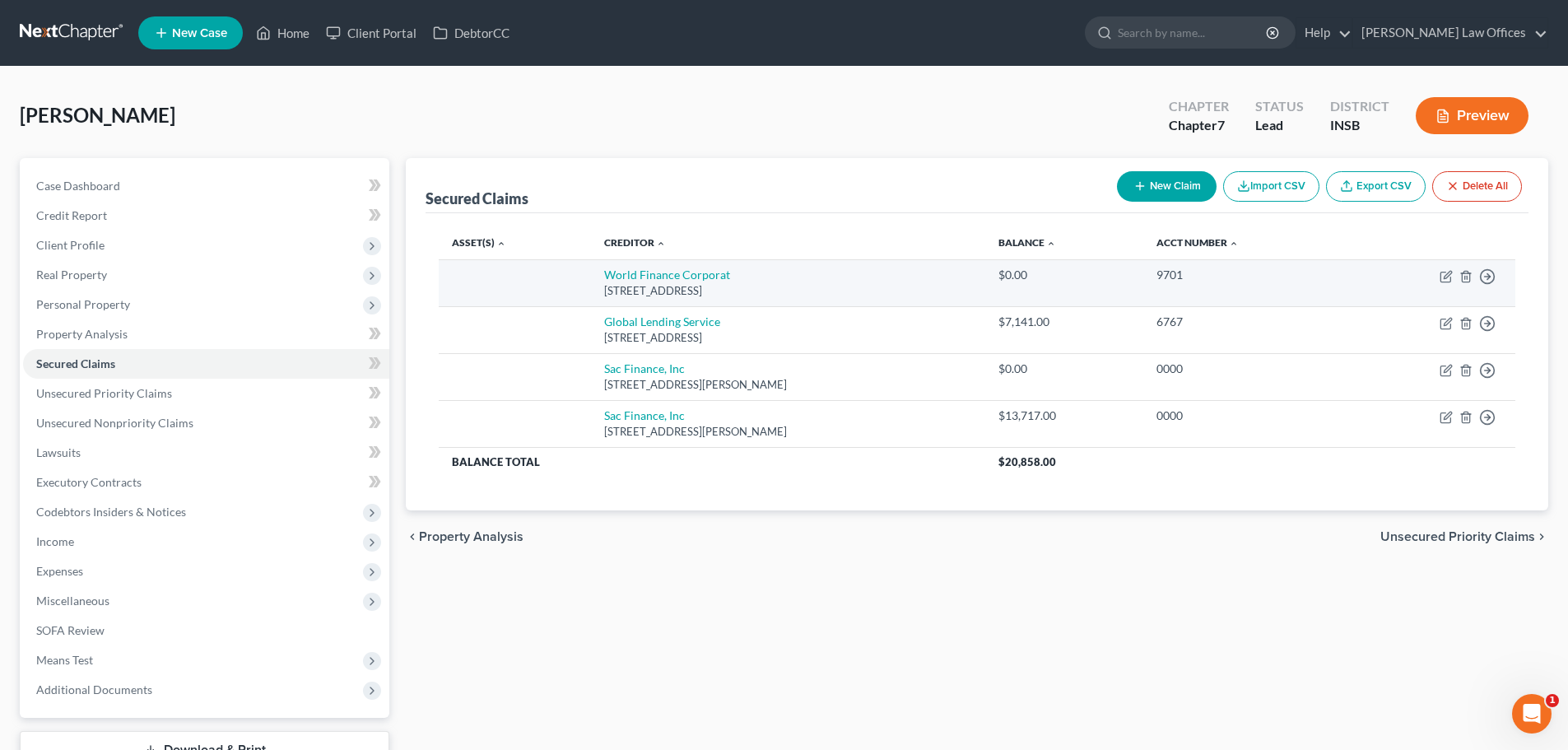
click at [1194, 286] on td "9701" at bounding box center [1246, 283] width 205 height 47
click at [1194, 283] on div "9701" at bounding box center [1246, 275] width 179 height 17
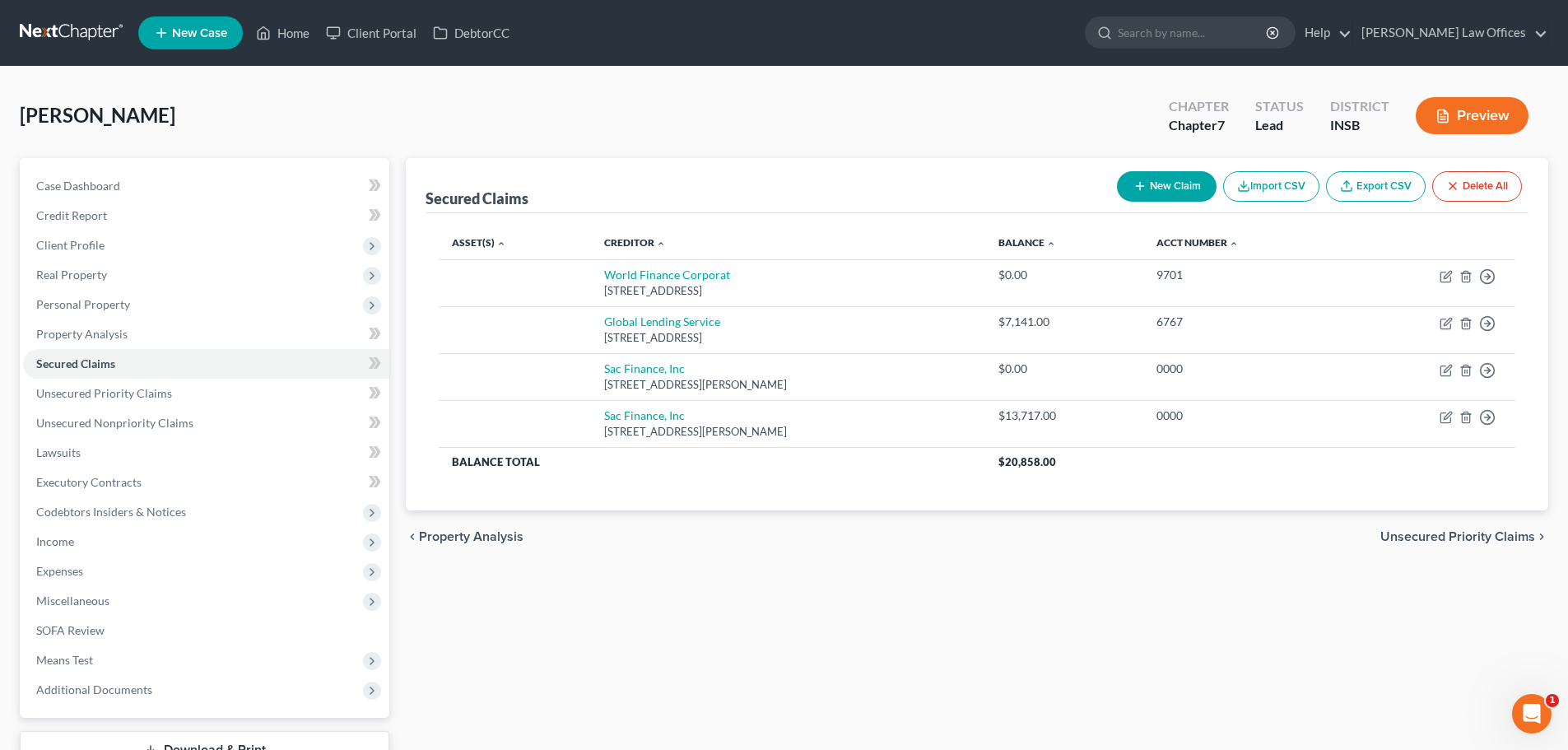
click at [951, 255] on th "Creditor expand_more expand_less unfold_more" at bounding box center [788, 243] width 394 height 33
click at [1202, 242] on link "Acct Number expand_more expand_less unfold_more" at bounding box center [1198, 243] width 83 height 12
click at [1055, 241] on link "Balance expand_more expand_less unfold_more" at bounding box center [1026, 243] width 56 height 12
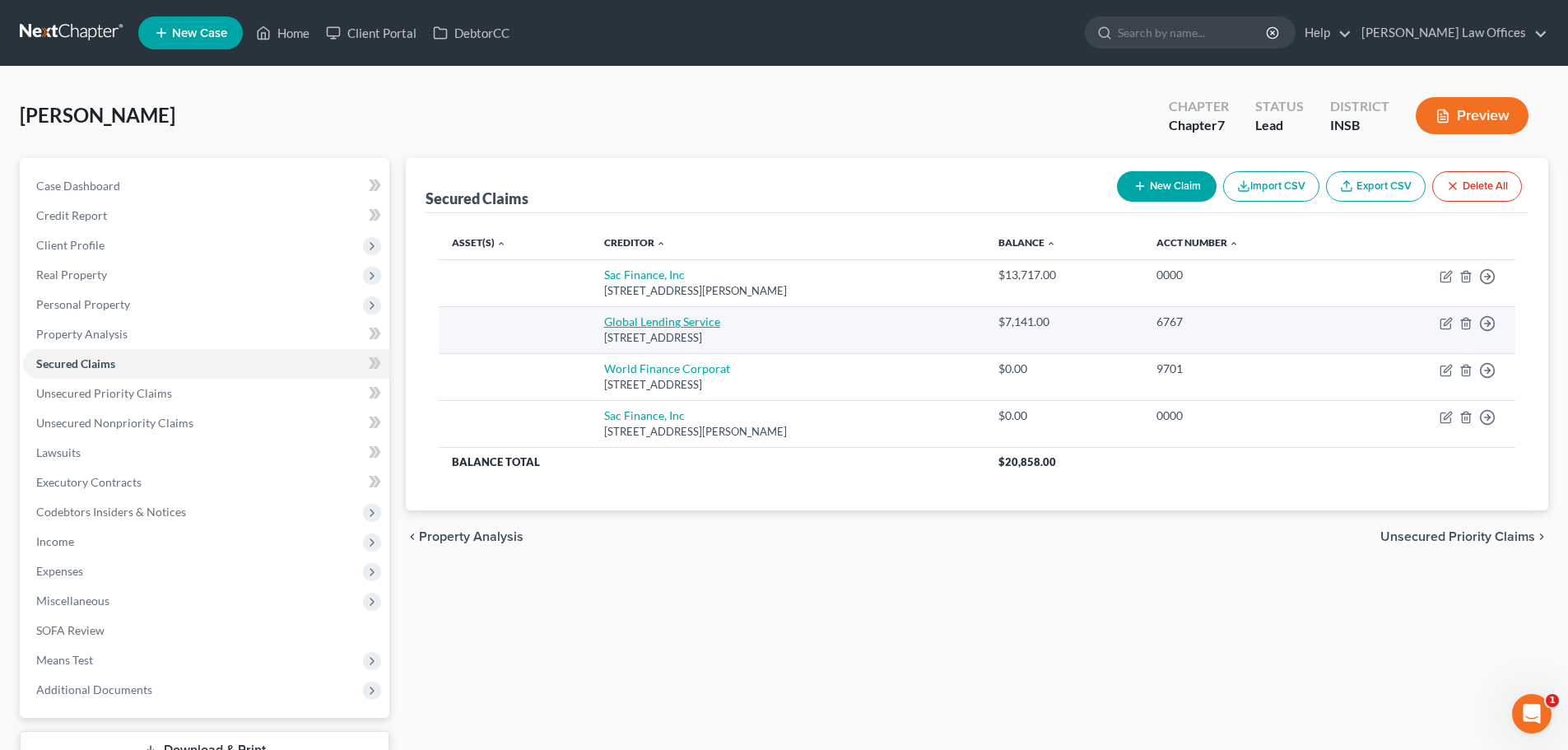
click at [680, 328] on link "Global Lending Service" at bounding box center [662, 322] width 116 height 14
select select "42"
select select "0"
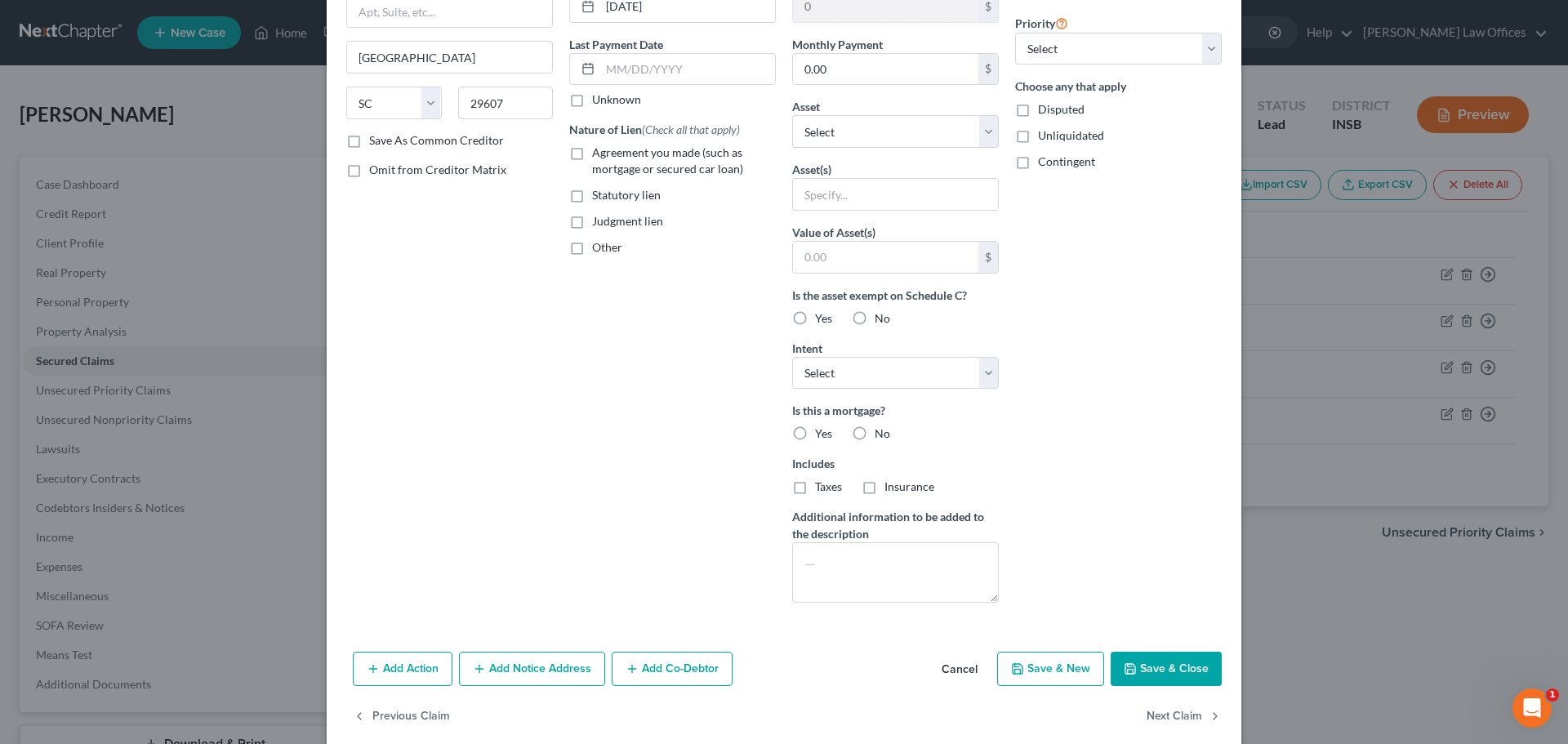
scroll to position [210, 0]
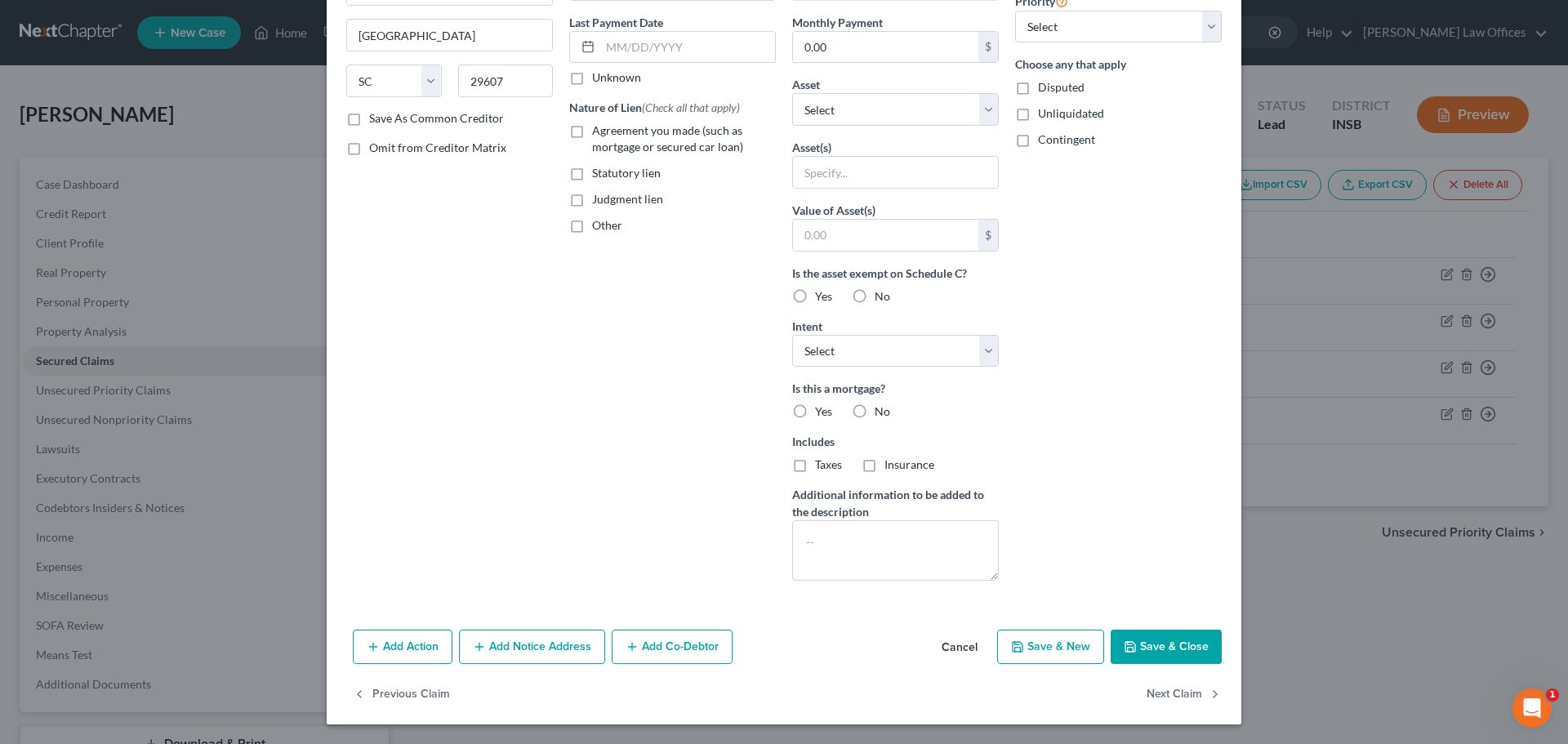
click at [1341, 530] on div "Edit Secured Claim × Creditor * Global Lending Service [STREET_ADDRESS][GEOGRAP…" at bounding box center [784, 372] width 1568 height 744
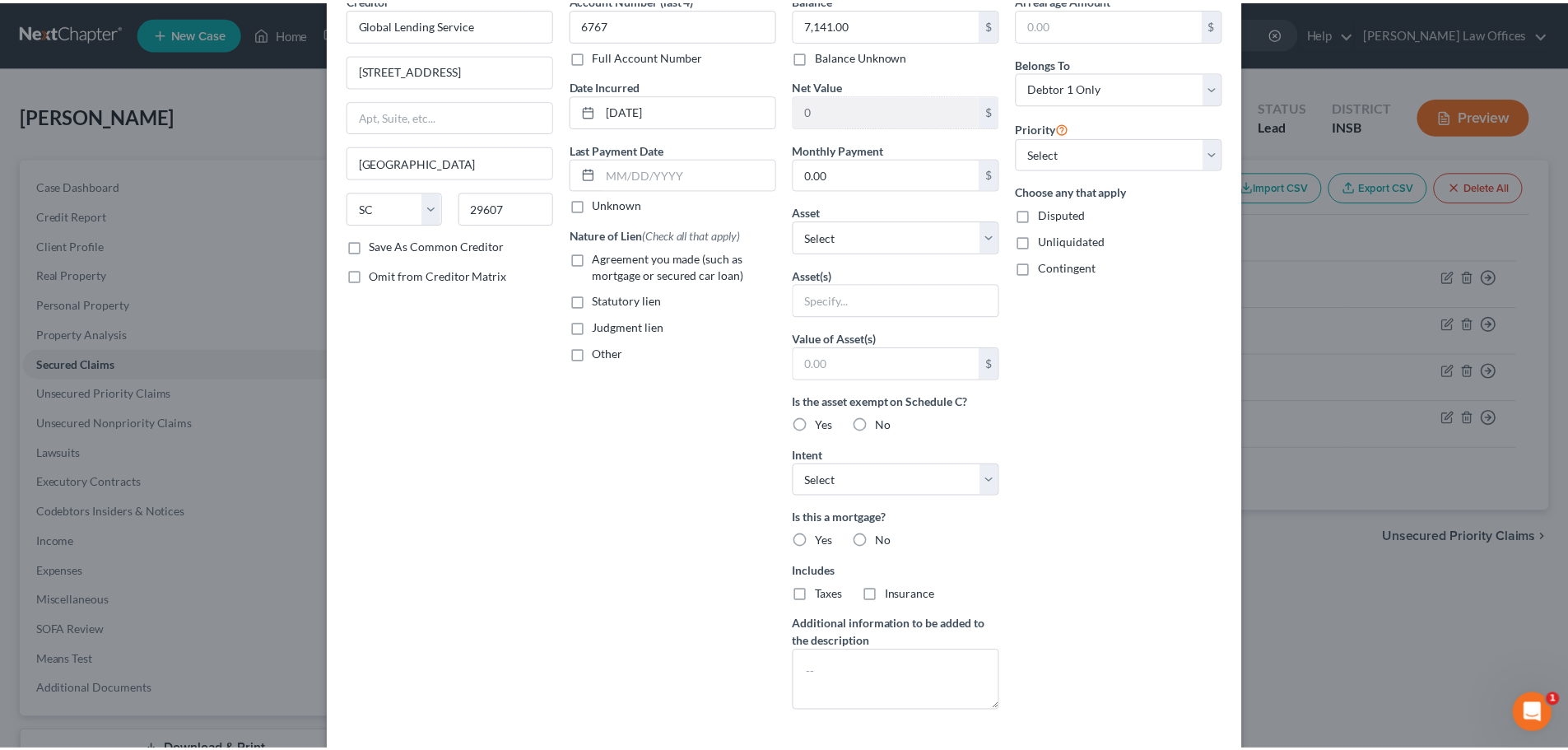
scroll to position [0, 0]
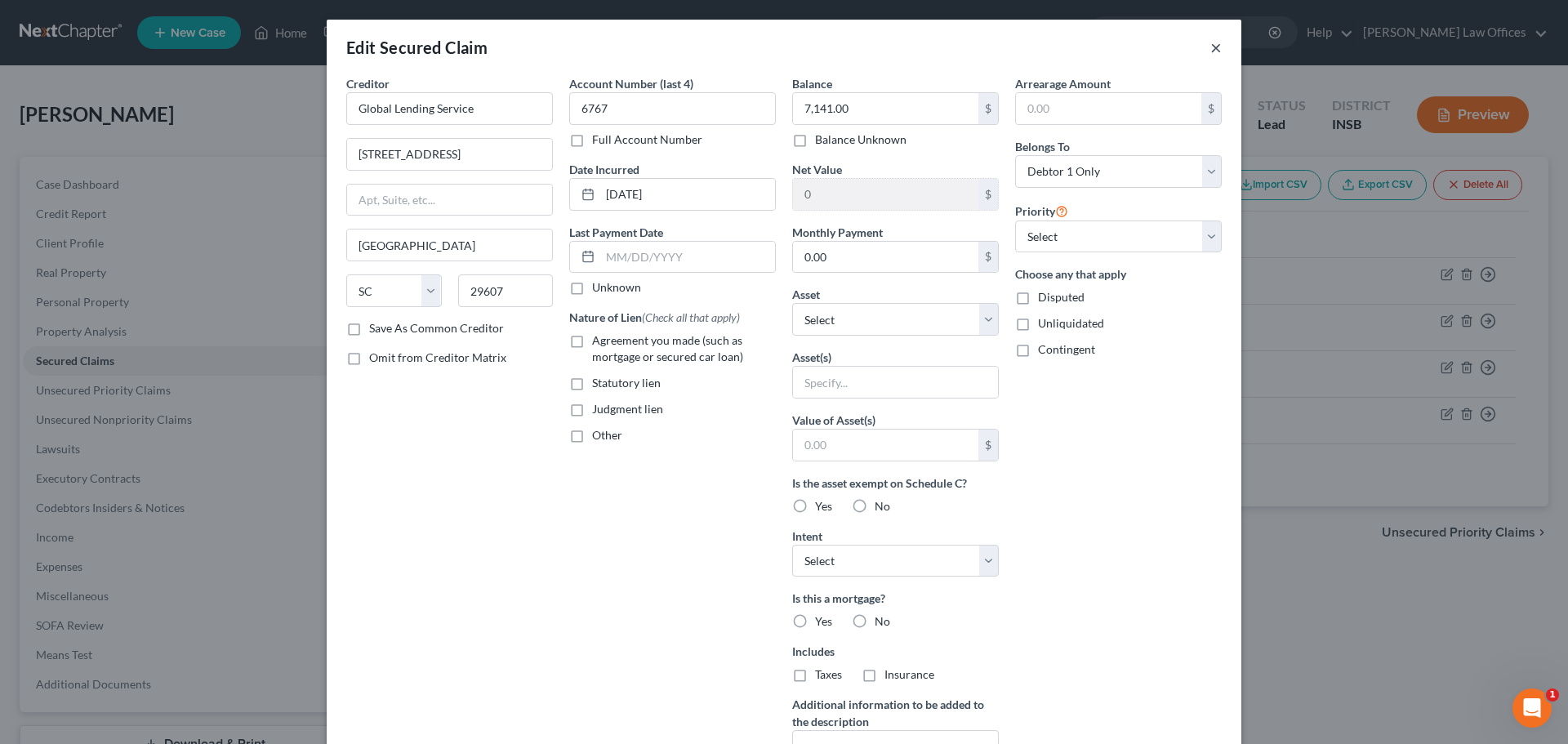
click at [1213, 40] on button "×" at bounding box center [1215, 48] width 11 height 19
